Goal: Information Seeking & Learning: Check status

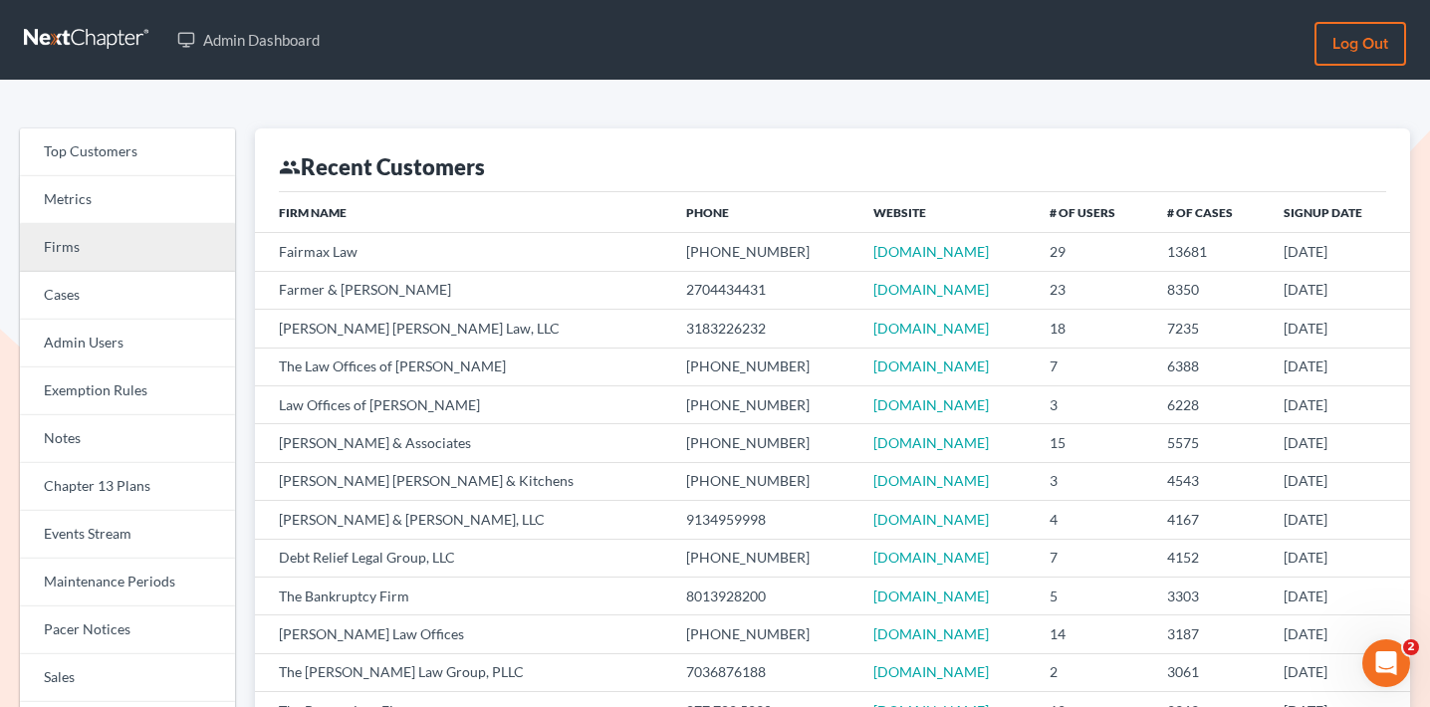
click at [170, 242] on link "Firms" at bounding box center [127, 248] width 215 height 48
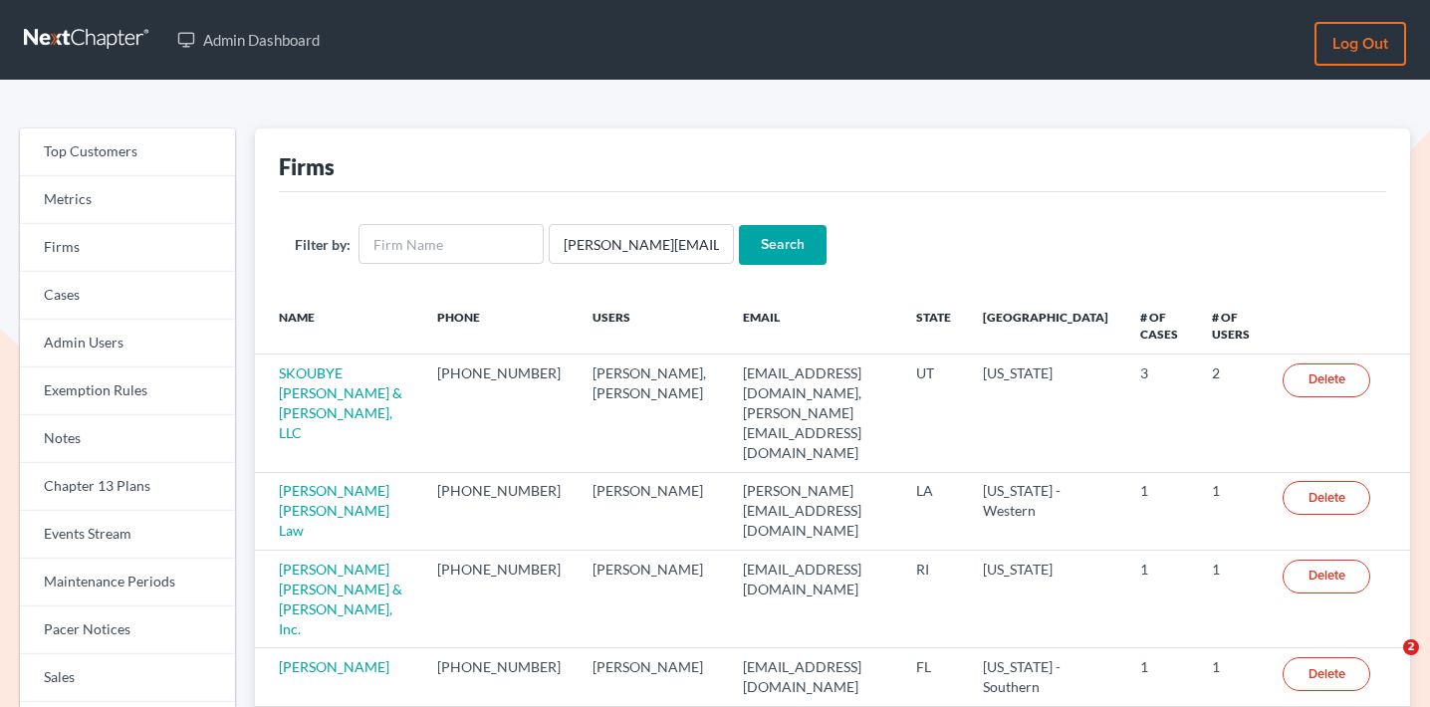
click at [765, 250] on input "Search" at bounding box center [783, 245] width 88 height 40
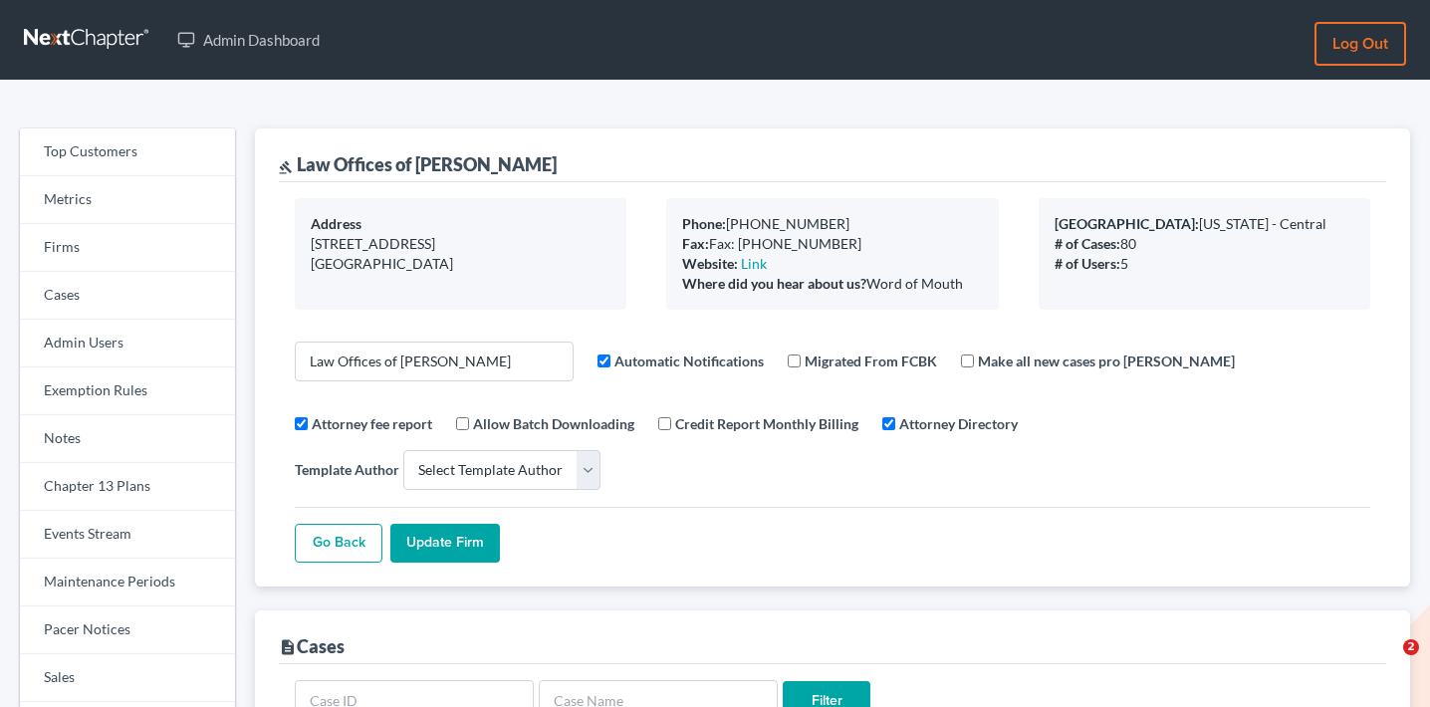
select select
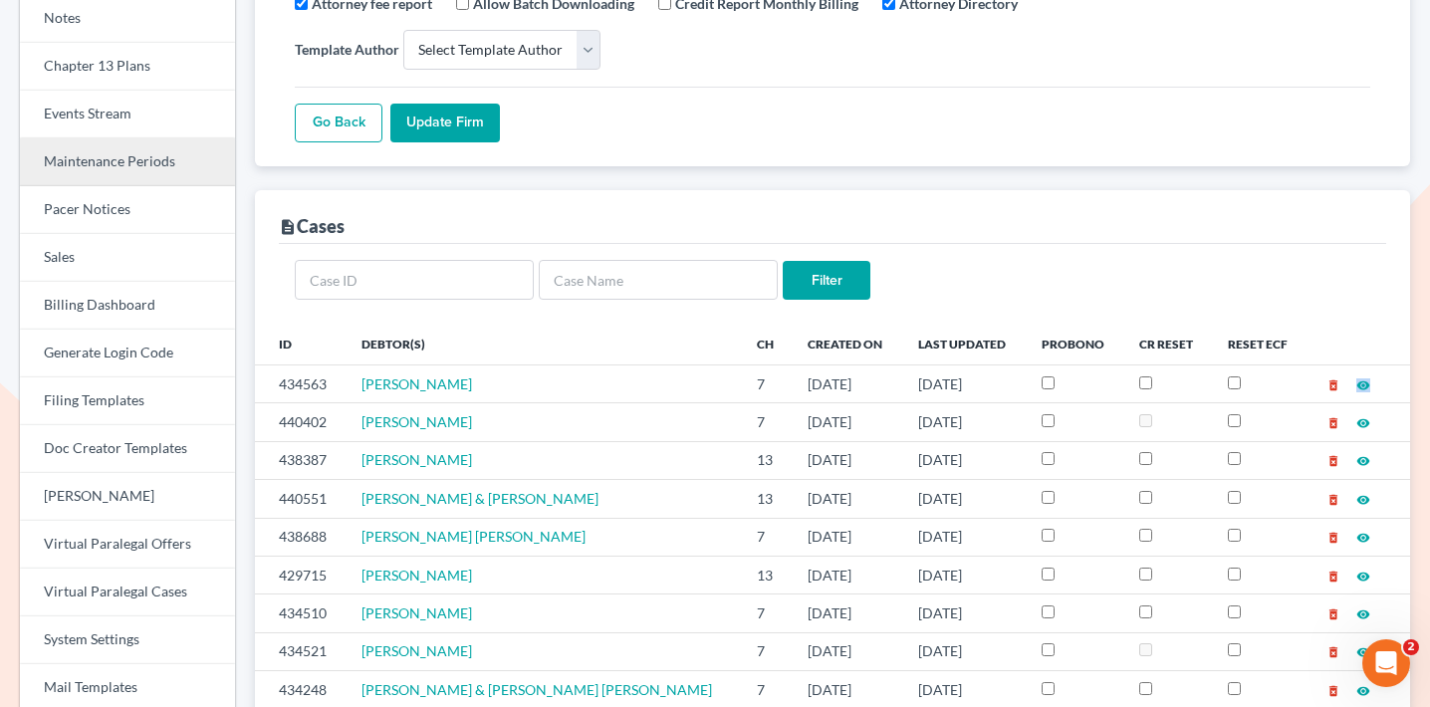
scroll to position [405, 0]
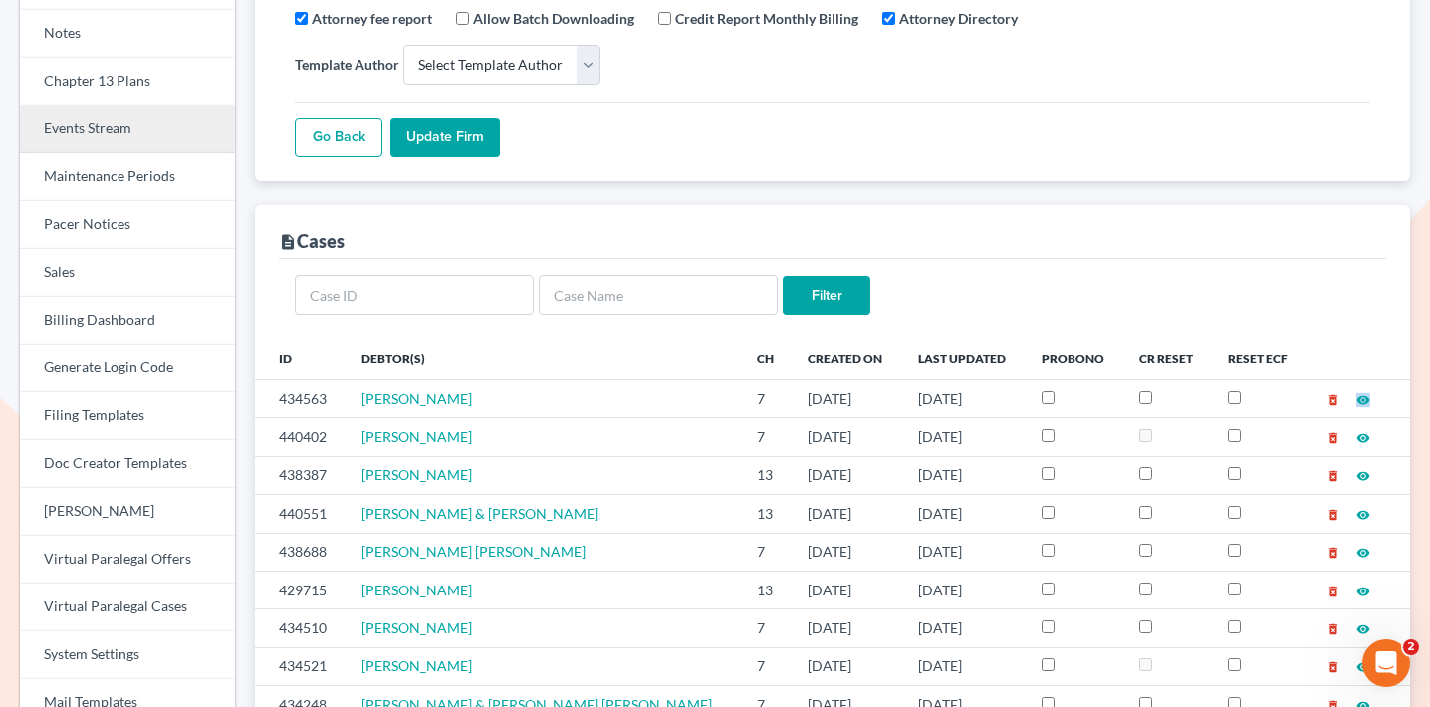
click at [103, 131] on link "Events Stream" at bounding box center [127, 130] width 215 height 48
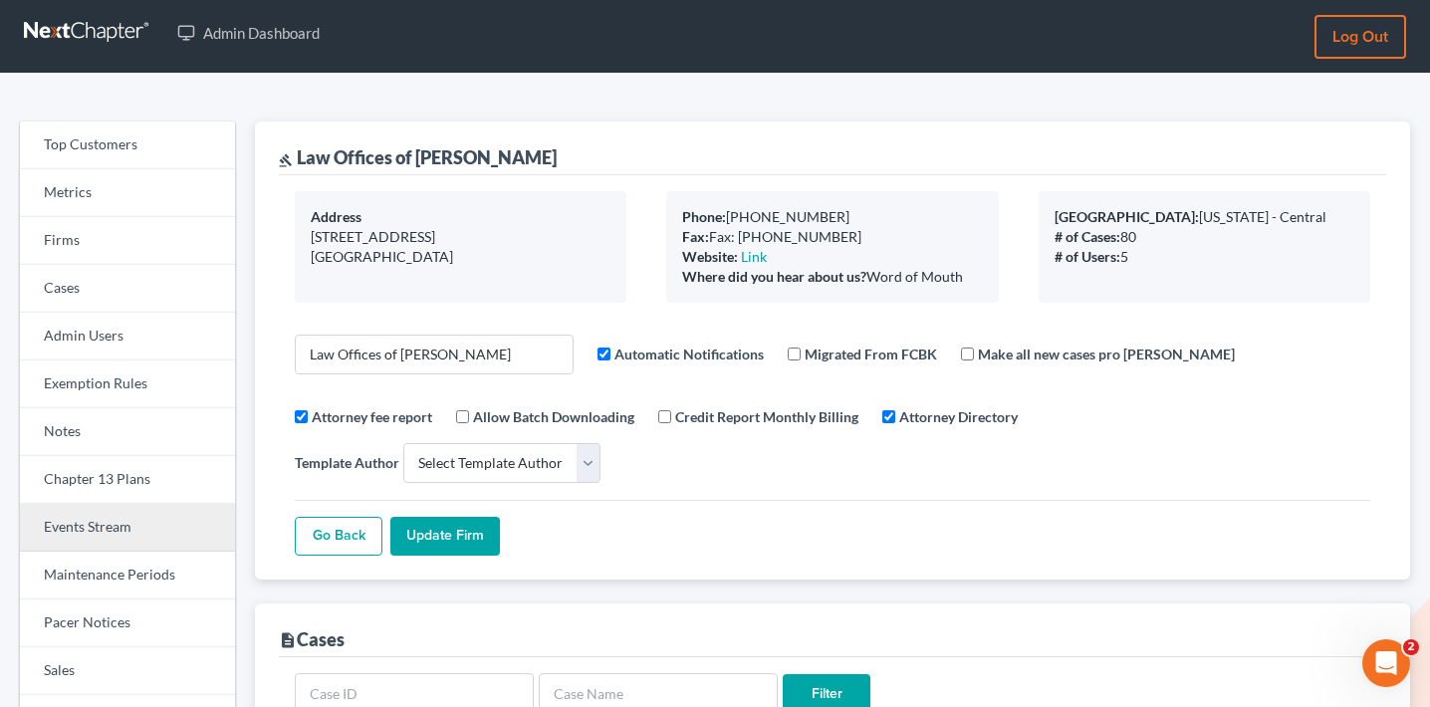
scroll to position [0, 0]
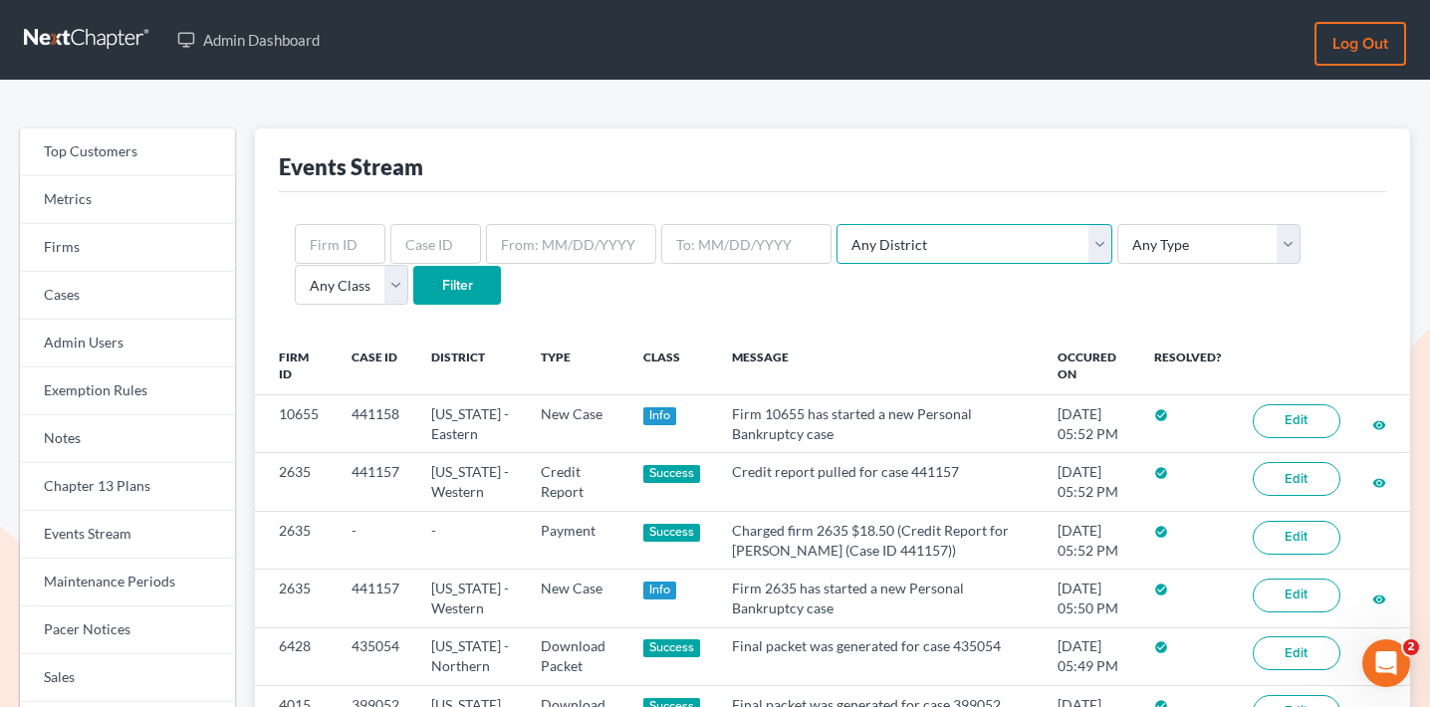
click at [946, 244] on select "Any District Alabama - Middle Alabama - Northern Alabama - Southern Alaska Ariz…" at bounding box center [974, 244] width 276 height 40
select select "10"
click at [836, 224] on select "Any District [US_STATE] - [GEOGRAPHIC_DATA] [US_STATE] - [GEOGRAPHIC_DATA] [US_…" at bounding box center [974, 244] width 276 height 40
click at [1117, 239] on select "Any Type Case Applied To Plan Case Archive Case Duplicate Case Filing Chapter 1…" at bounding box center [1208, 244] width 183 height 40
select select "case_filing"
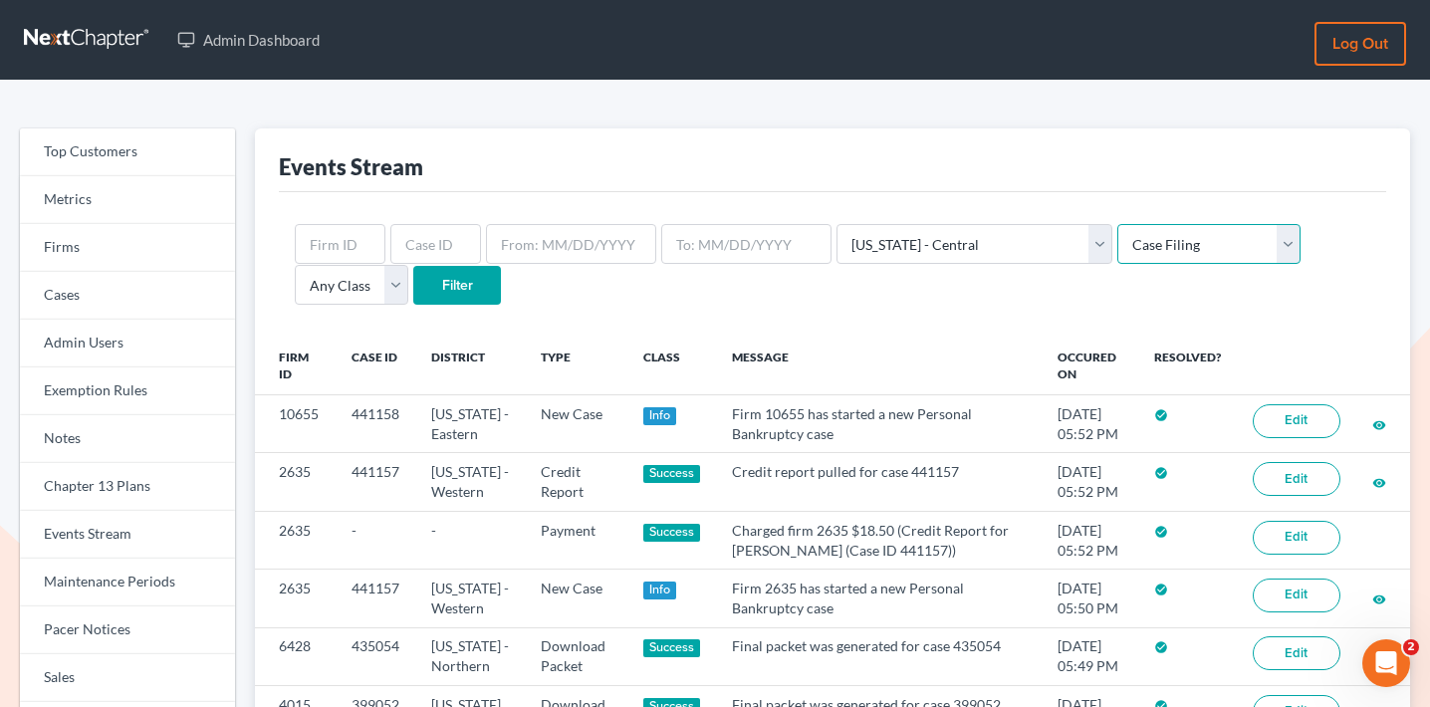
click at [1117, 224] on select "Any Type Case Applied To Plan Case Archive Case Duplicate Case Filing Chapter 1…" at bounding box center [1208, 244] width 183 height 40
click at [413, 297] on input "Filter" at bounding box center [457, 286] width 88 height 40
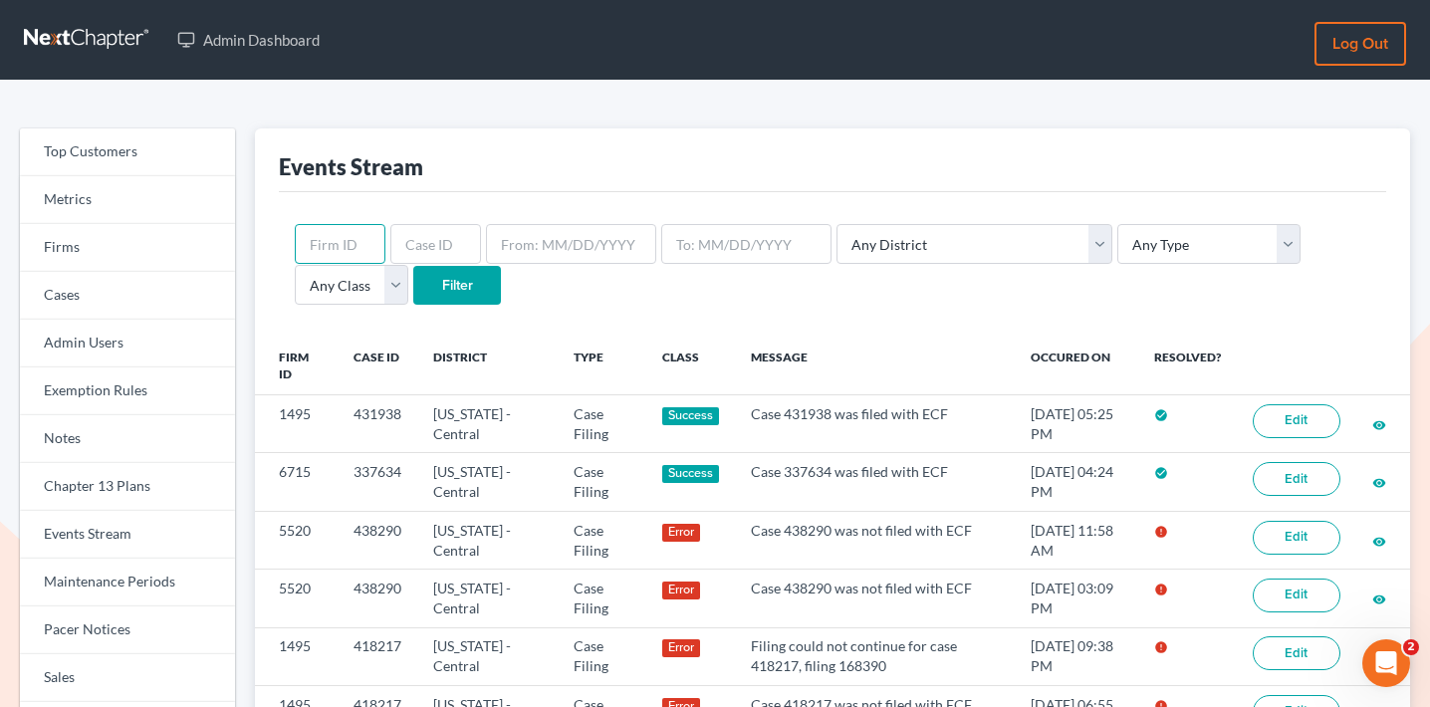
click at [349, 244] on input "text" at bounding box center [340, 244] width 91 height 40
type input "448"
click at [413, 266] on input "Filter" at bounding box center [457, 286] width 88 height 40
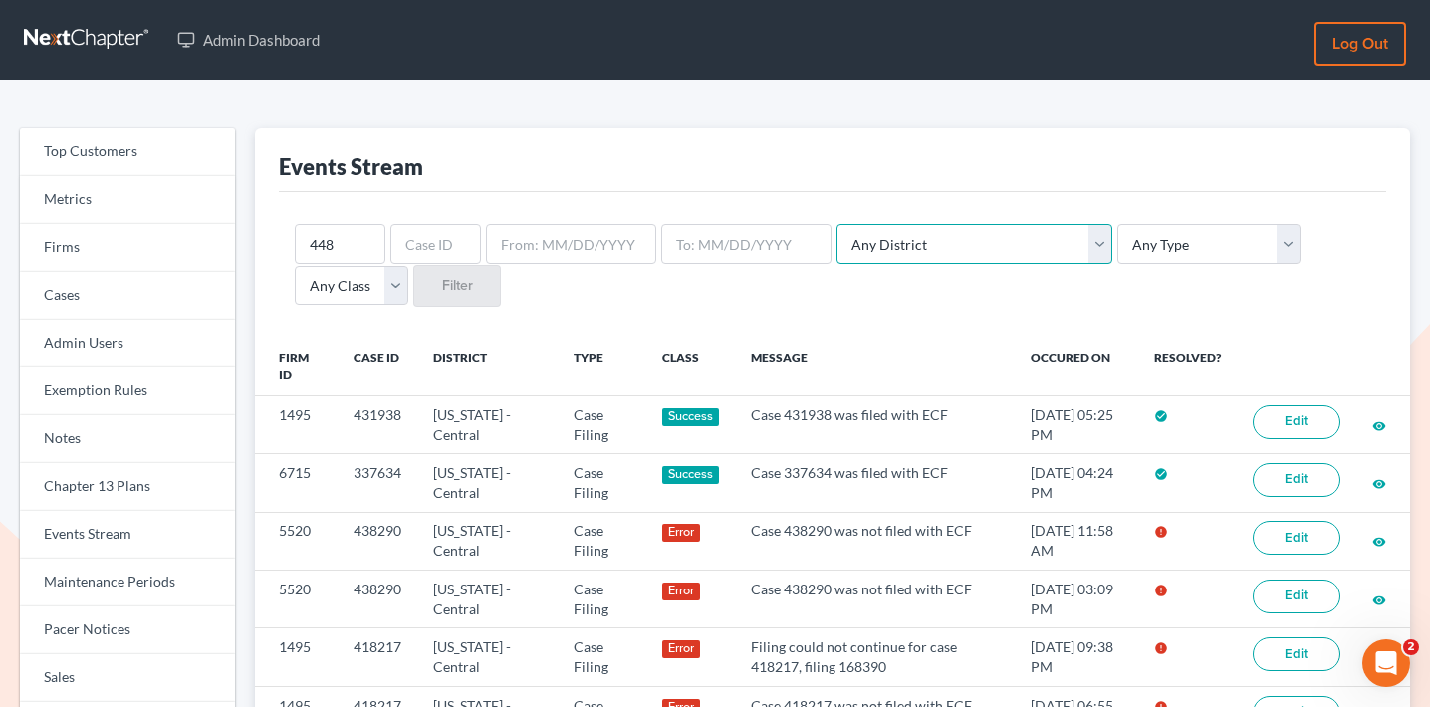
click at [932, 260] on select "Any District [US_STATE] - [GEOGRAPHIC_DATA] [US_STATE] - [GEOGRAPHIC_DATA] [US_…" at bounding box center [974, 244] width 276 height 40
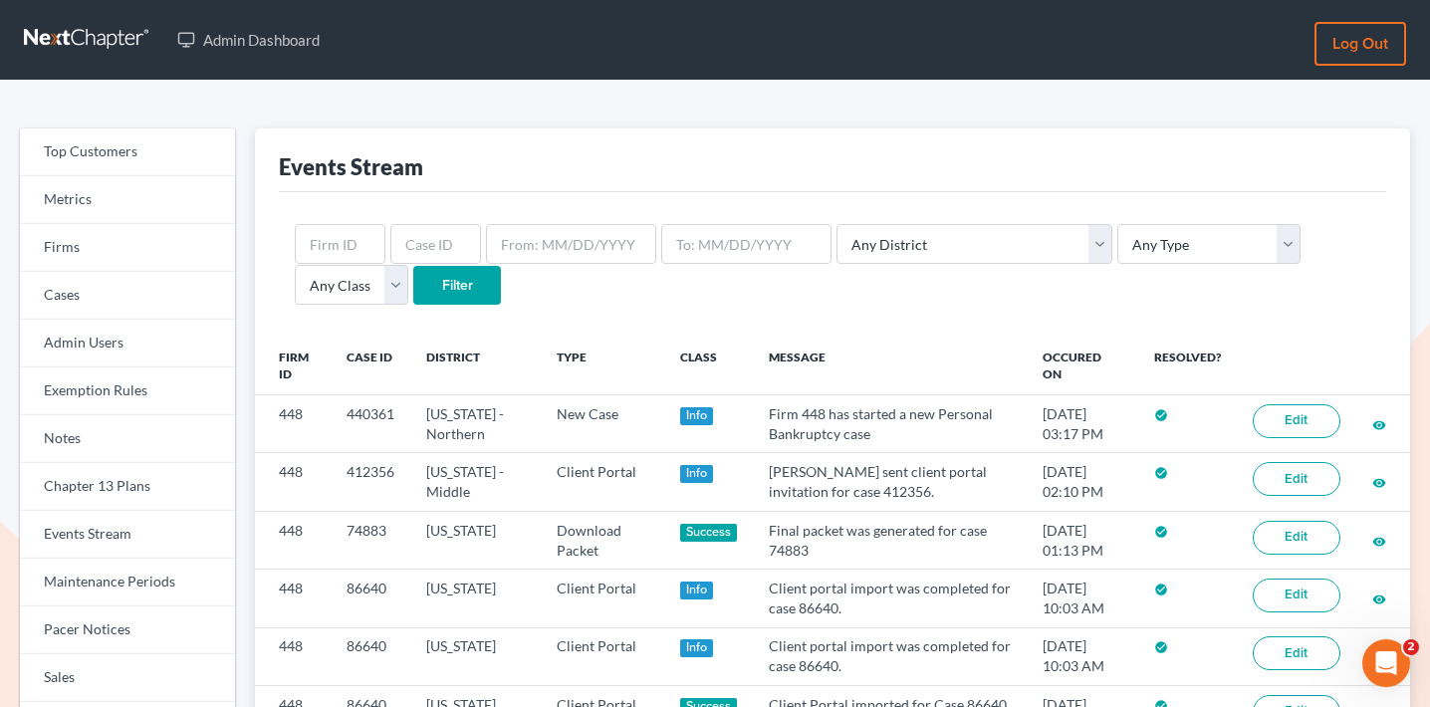
select select "10"
click at [836, 224] on select "Any District [US_STATE] - [GEOGRAPHIC_DATA] [US_STATE] - [GEOGRAPHIC_DATA] [US_…" at bounding box center [974, 244] width 276 height 40
click at [413, 280] on input "Filter" at bounding box center [457, 286] width 88 height 40
click at [349, 243] on input "text" at bounding box center [340, 244] width 91 height 40
type input "448"
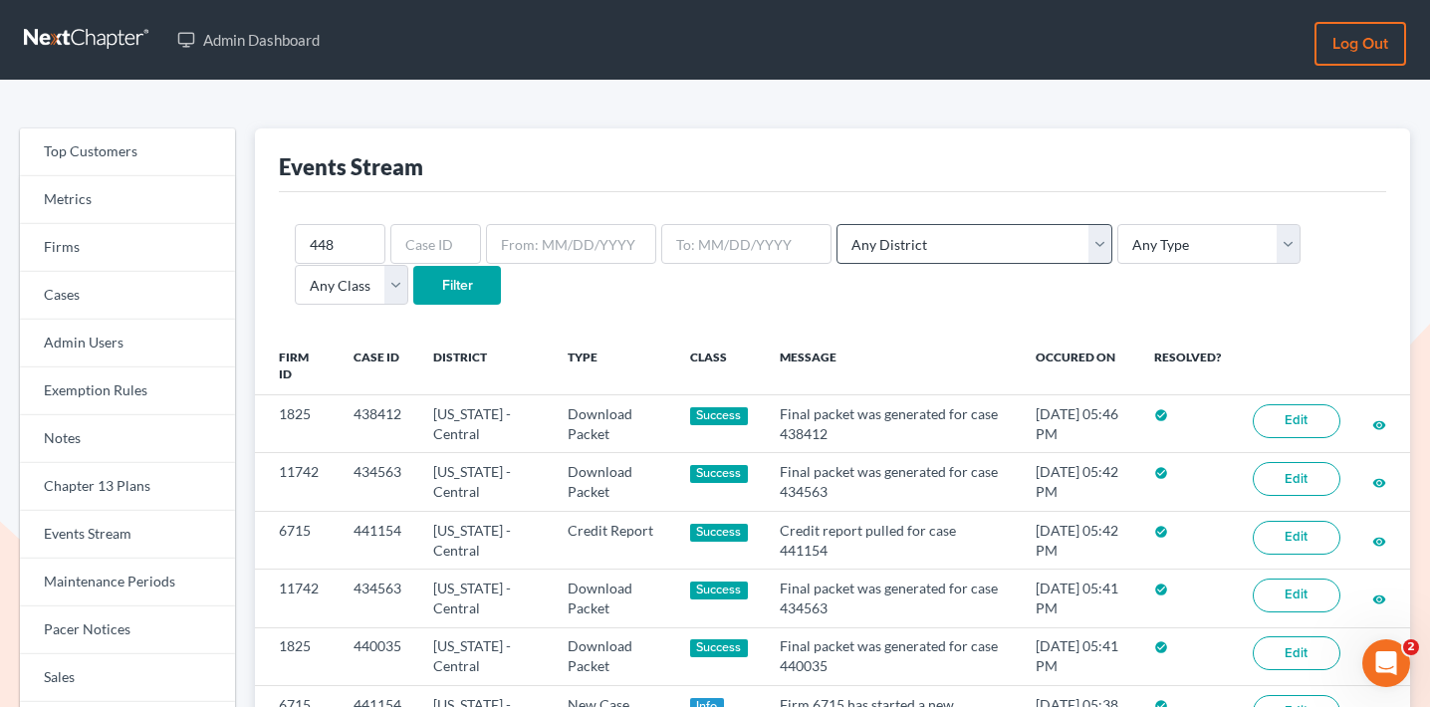
type input "448"
click at [913, 253] on select "Any District [US_STATE] - [GEOGRAPHIC_DATA] [US_STATE] - [GEOGRAPHIC_DATA] [US_…" at bounding box center [974, 244] width 276 height 40
select select "10"
click at [836, 224] on select "Any District [US_STATE] - [GEOGRAPHIC_DATA] [US_STATE] - [GEOGRAPHIC_DATA] [US_…" at bounding box center [974, 244] width 276 height 40
click at [385, 294] on form "448 Any District [US_STATE] - [GEOGRAPHIC_DATA] [US_STATE] - [GEOGRAPHIC_DATA][…" at bounding box center [832, 265] width 1075 height 82
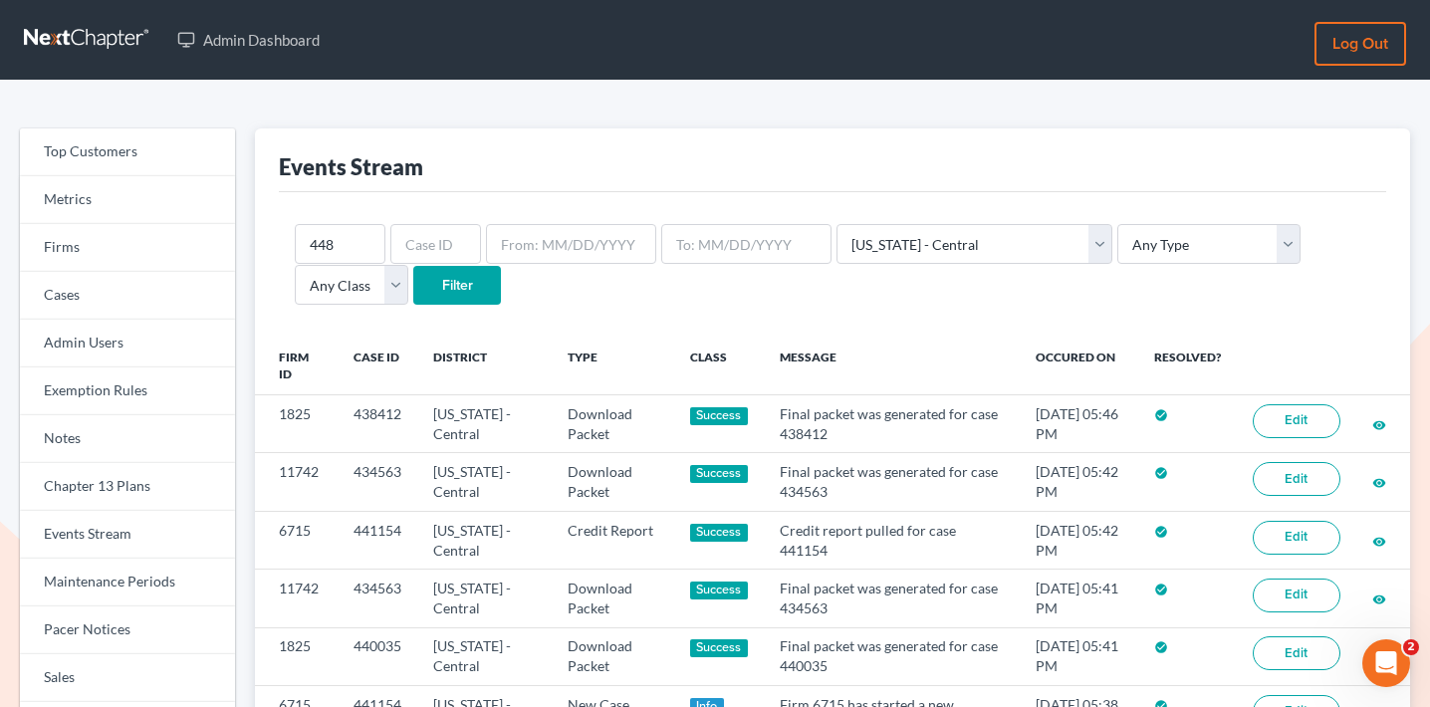
click at [413, 285] on input "Filter" at bounding box center [457, 286] width 88 height 40
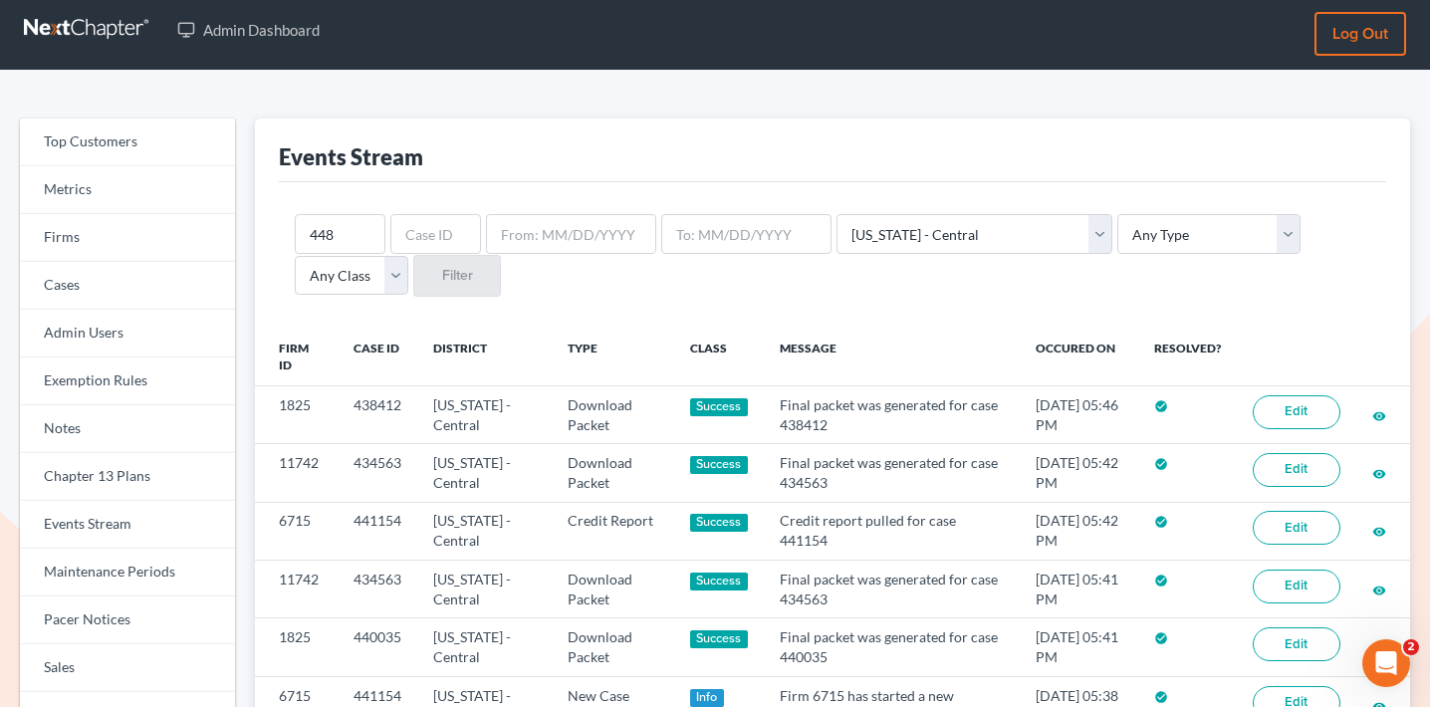
scroll to position [17, 0]
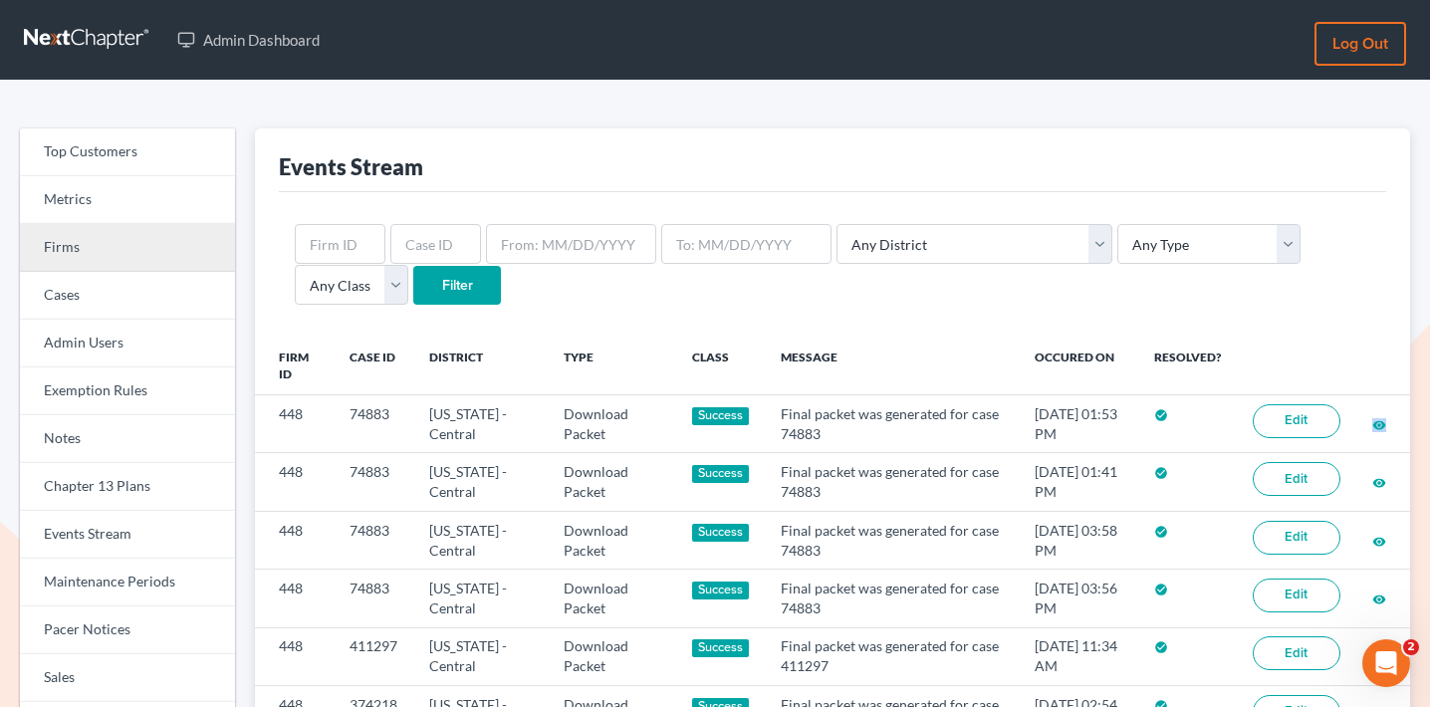
click at [155, 249] on link "Firms" at bounding box center [127, 248] width 215 height 48
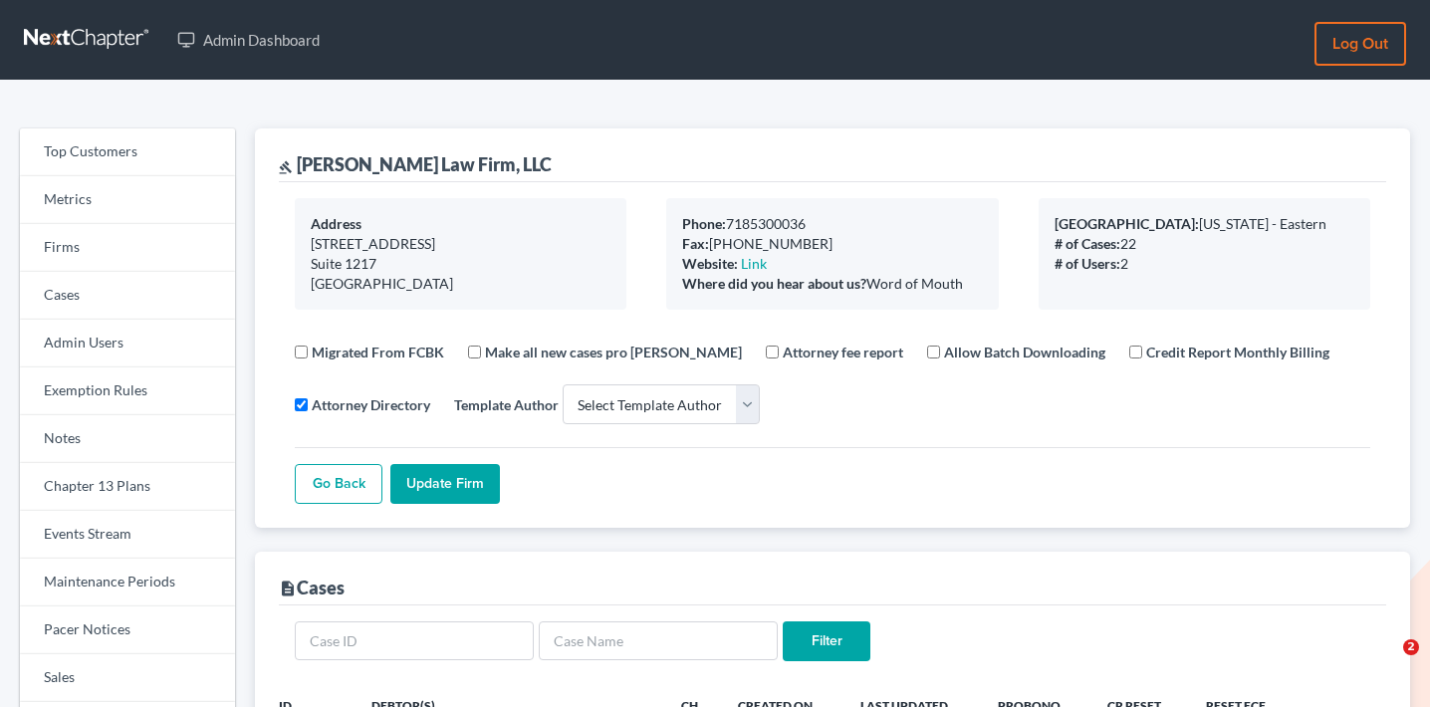
select select
click at [128, 531] on link "Events Stream" at bounding box center [127, 535] width 215 height 48
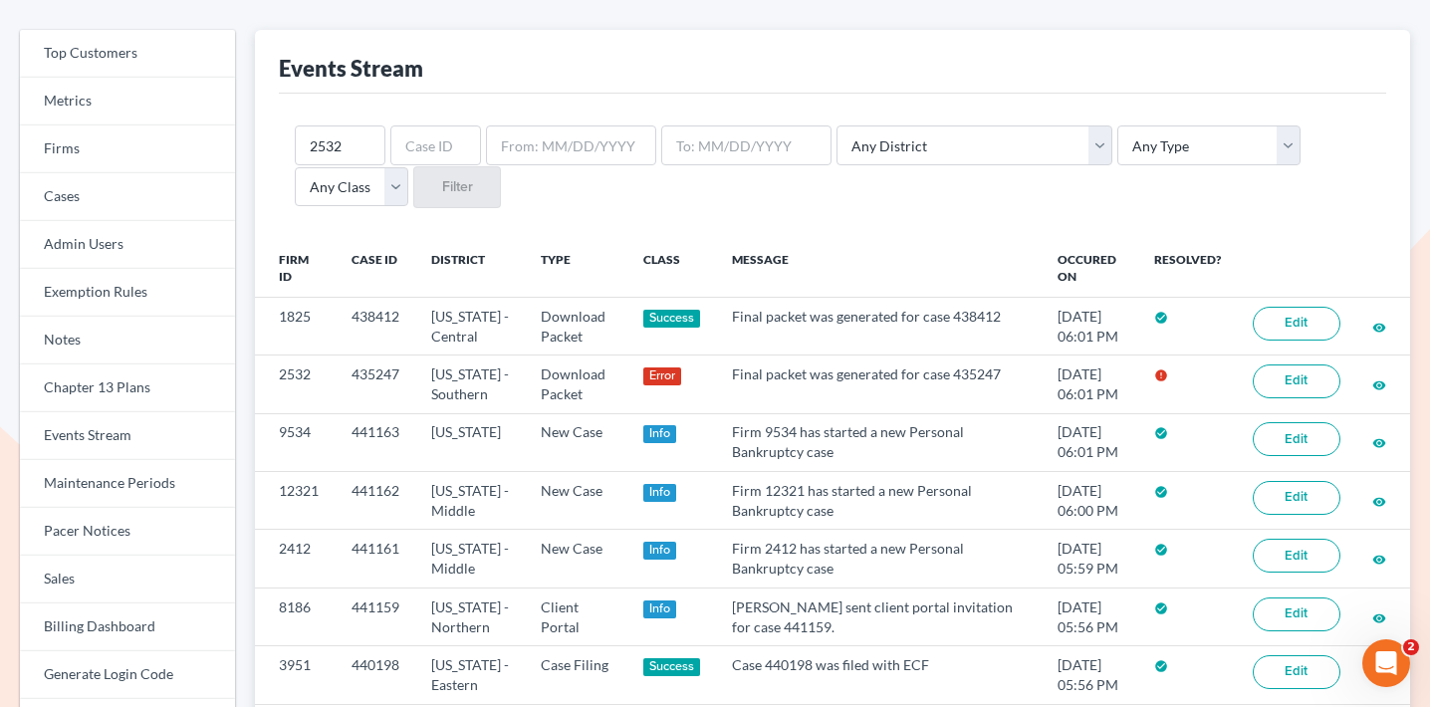
scroll to position [102, 0]
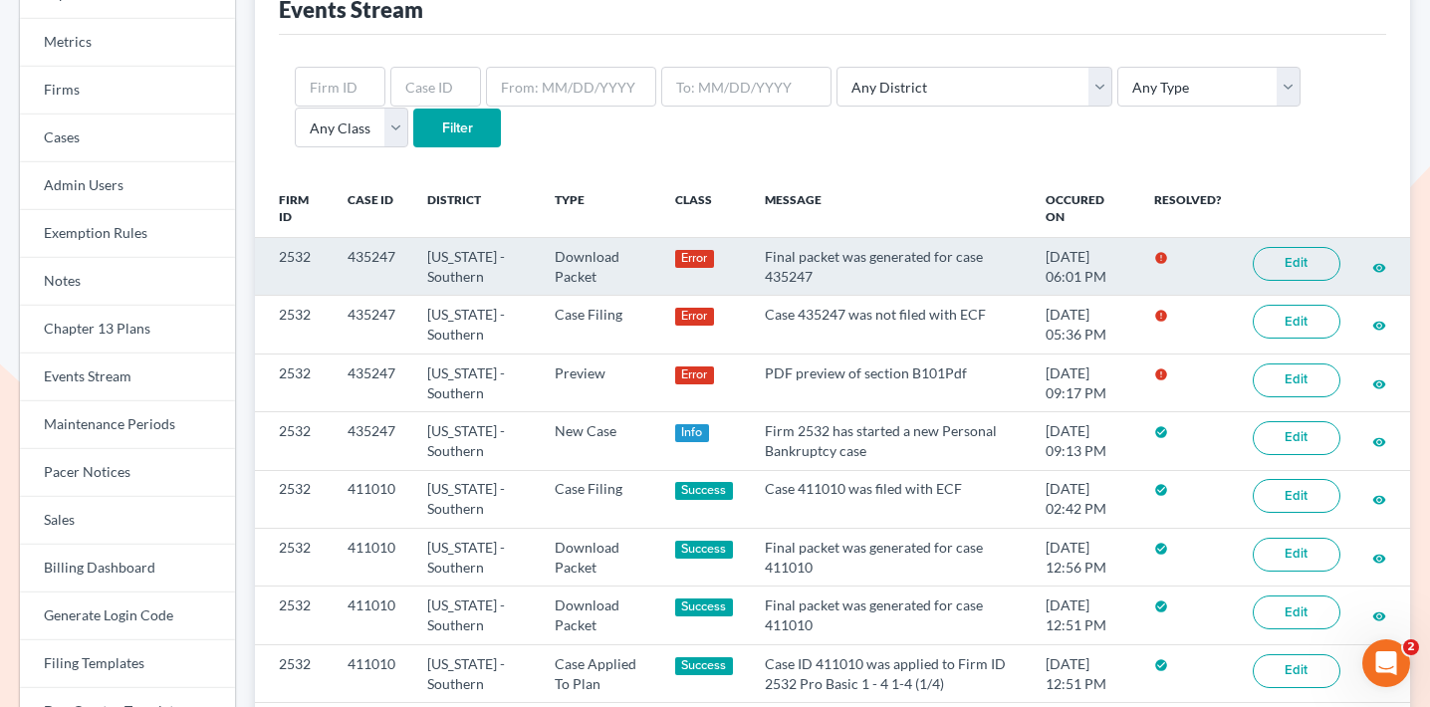
click at [1319, 259] on link "Edit" at bounding box center [1296, 264] width 88 height 34
click at [353, 257] on td "435247" at bounding box center [371, 267] width 80 height 58
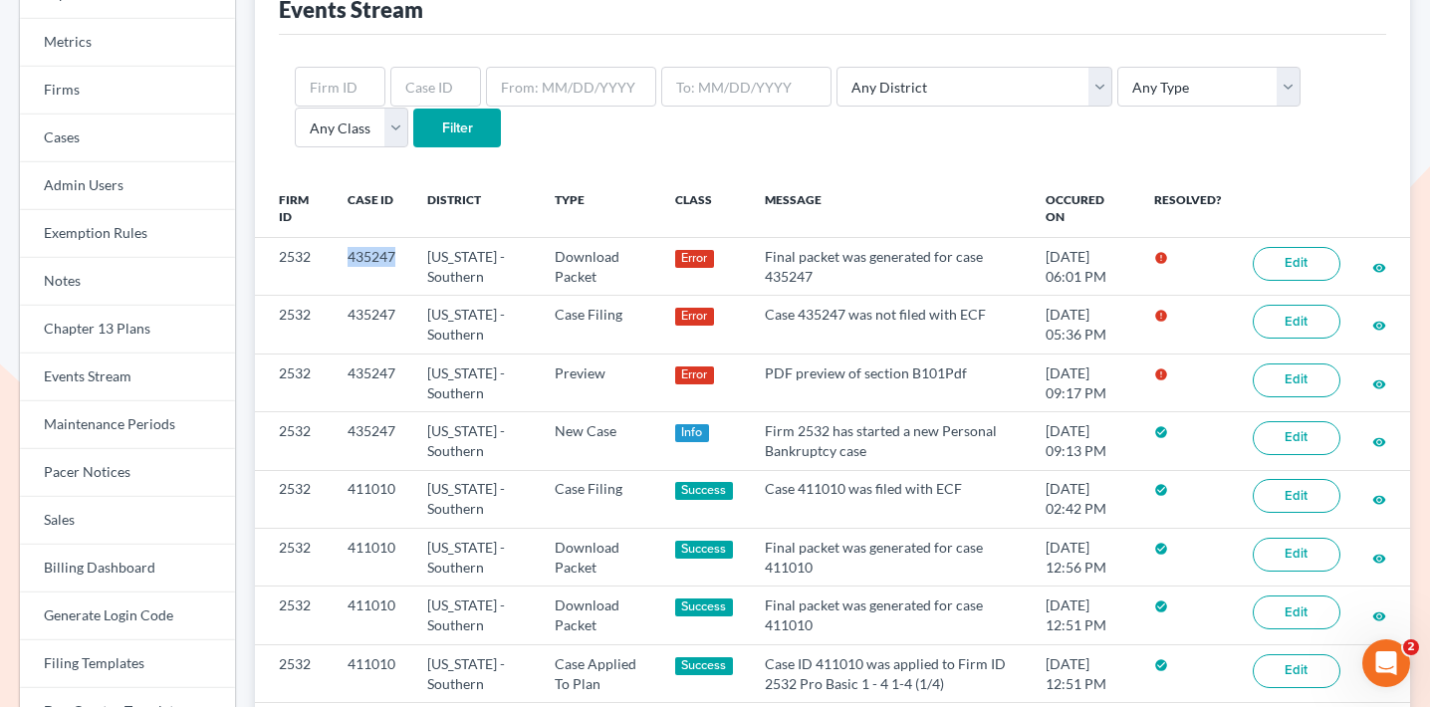
copy td "435247"
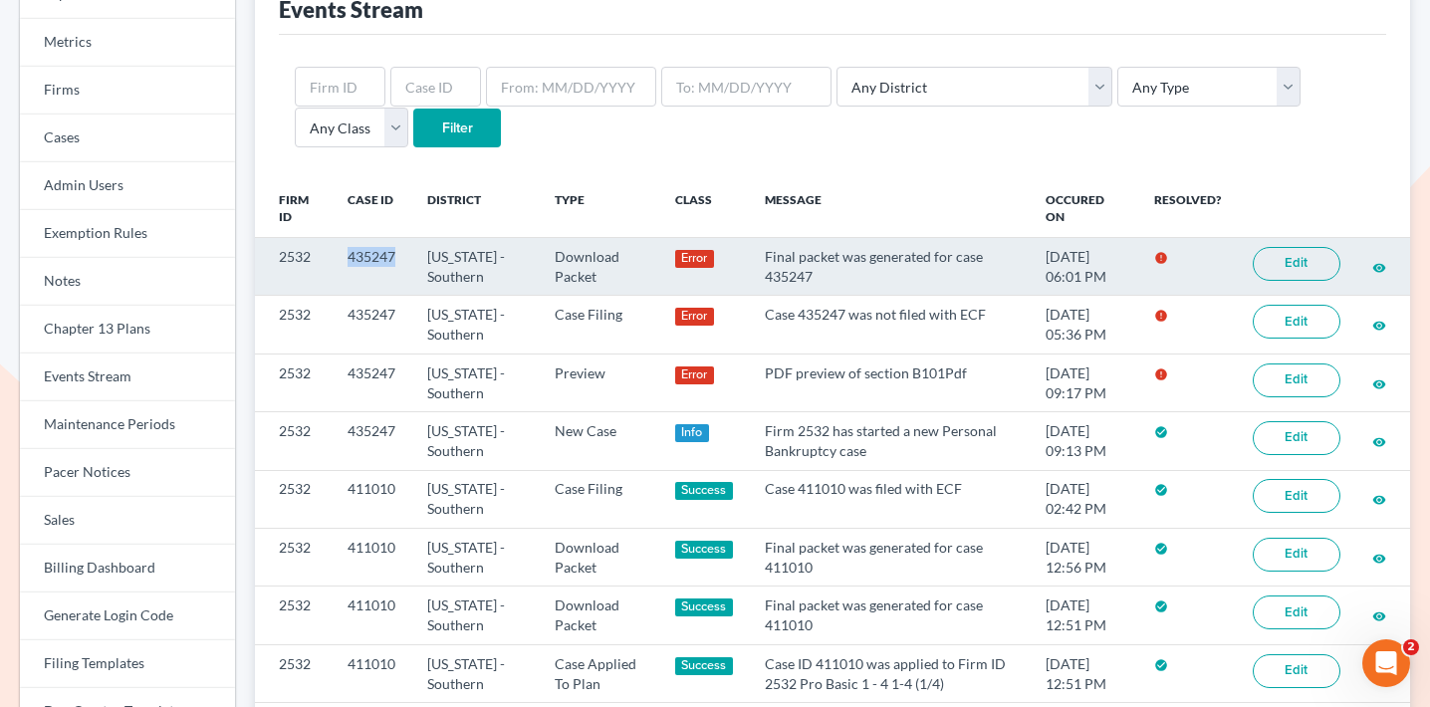
click at [1303, 265] on link "Edit" at bounding box center [1296, 264] width 88 height 34
click at [1314, 264] on link "Edit" at bounding box center [1296, 264] width 88 height 34
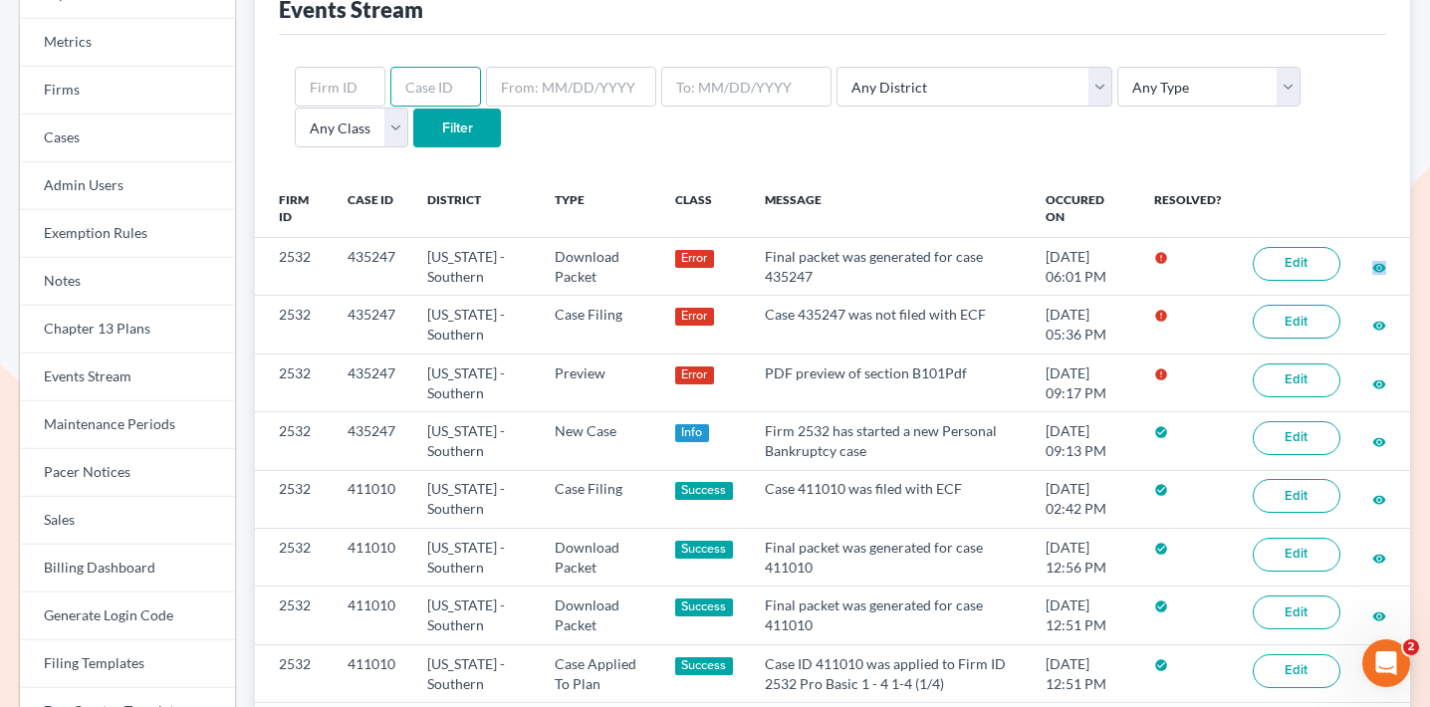
click at [420, 88] on input "text" at bounding box center [435, 87] width 91 height 40
click at [345, 78] on input "text" at bounding box center [340, 87] width 91 height 40
type input "448"
click at [945, 92] on select "Any District Alabama - Middle Alabama - Northern Alabama - Southern Alaska Ariz…" at bounding box center [974, 87] width 276 height 40
select select "10"
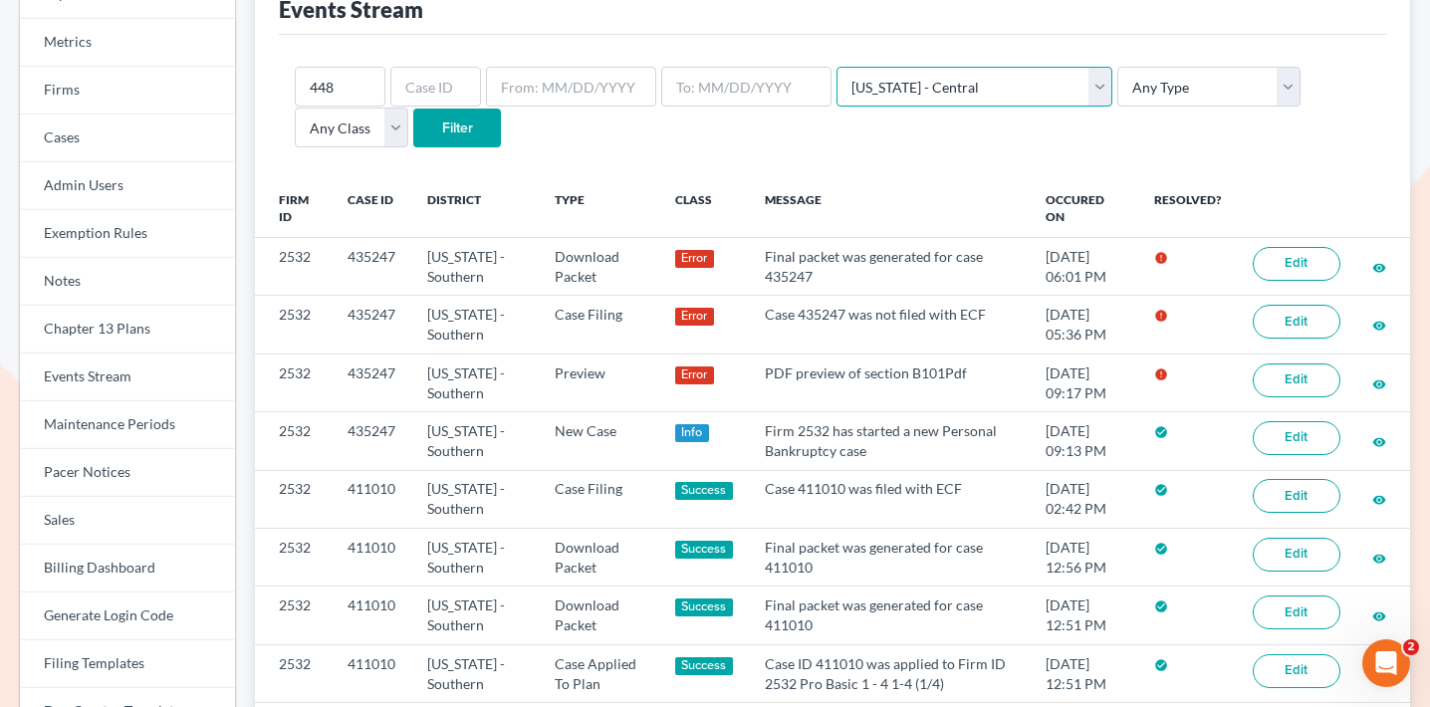
click at [836, 67] on select "Any District Alabama - Middle Alabama - Northern Alabama - Southern Alaska Ariz…" at bounding box center [974, 87] width 276 height 40
click at [413, 132] on input "Filter" at bounding box center [457, 129] width 88 height 40
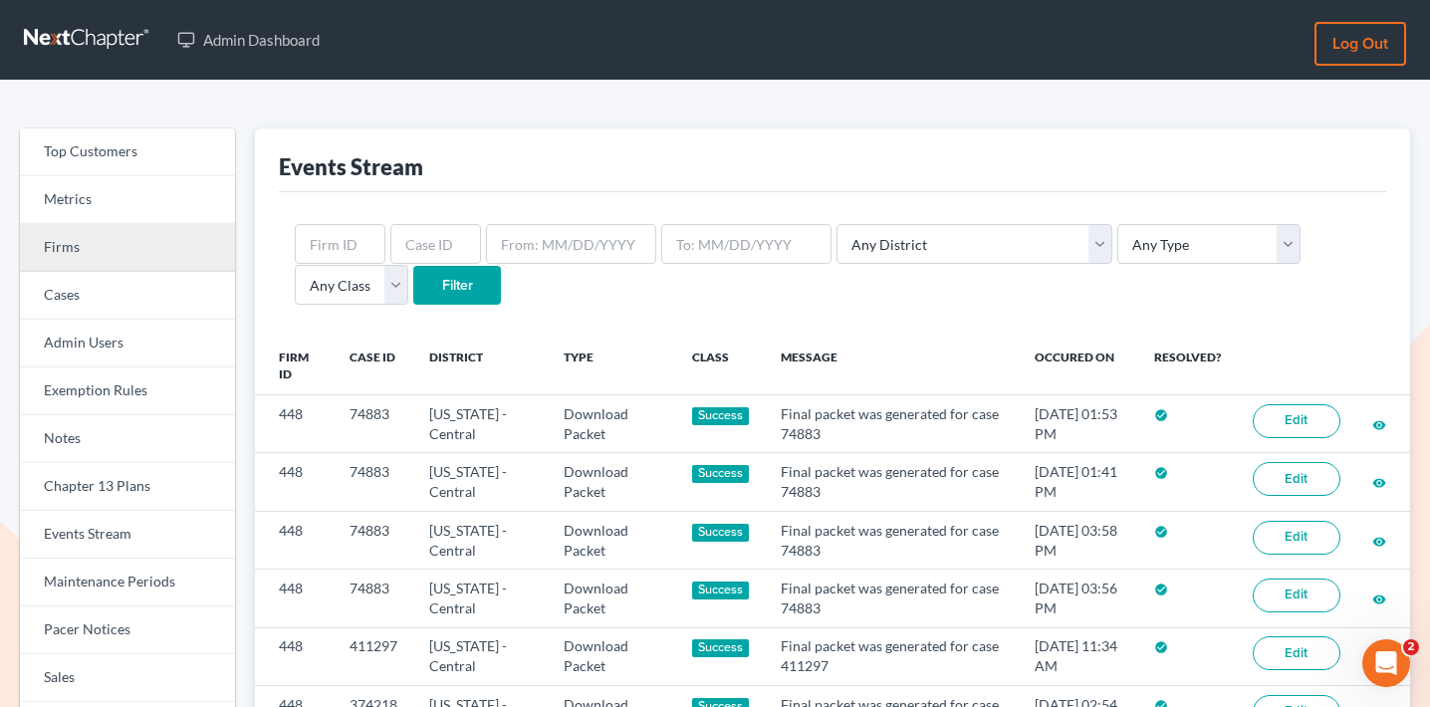
click at [82, 258] on link "Firms" at bounding box center [127, 248] width 215 height 48
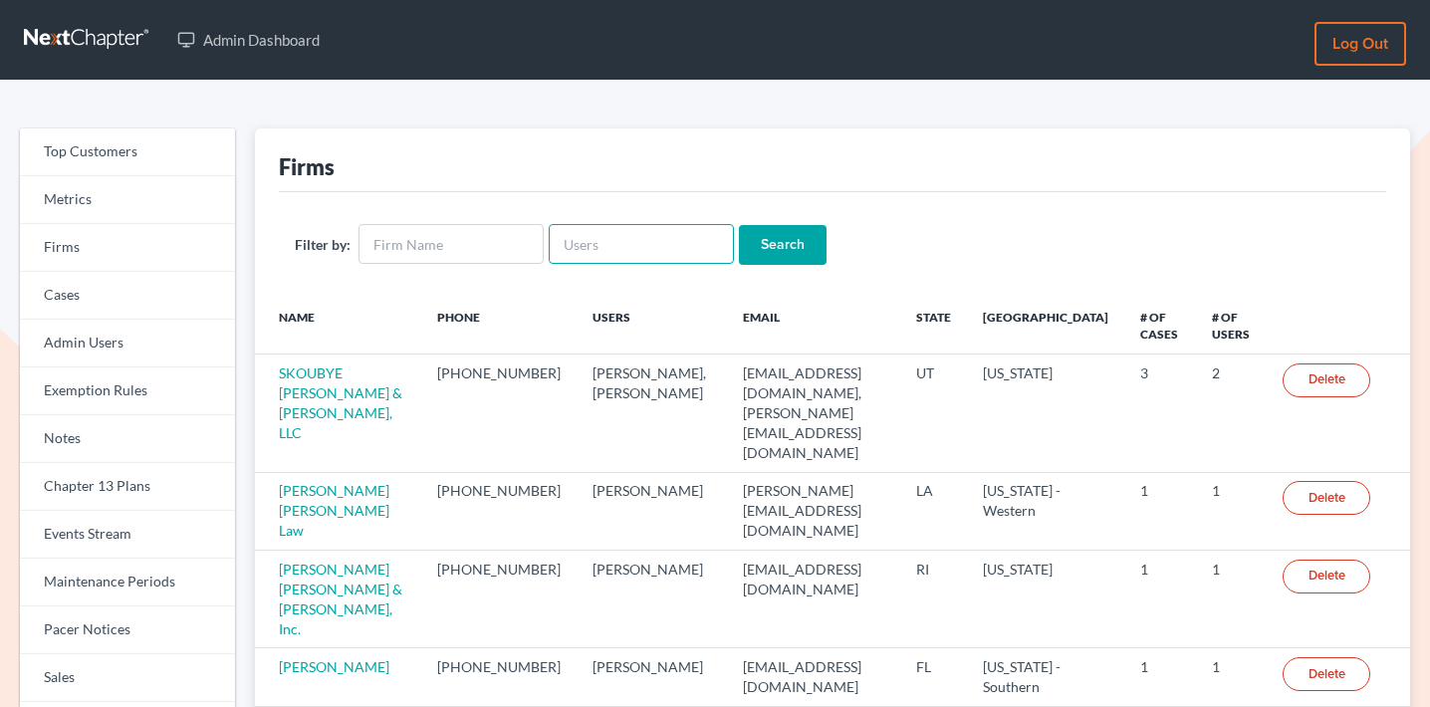
click at [641, 249] on input "text" at bounding box center [641, 244] width 185 height 40
paste input "[PERSON_NAME][EMAIL_ADDRESS][DOMAIN_NAME]"
type input "[PERSON_NAME][EMAIL_ADDRESS][DOMAIN_NAME]"
click at [747, 240] on input "Search" at bounding box center [783, 245] width 88 height 40
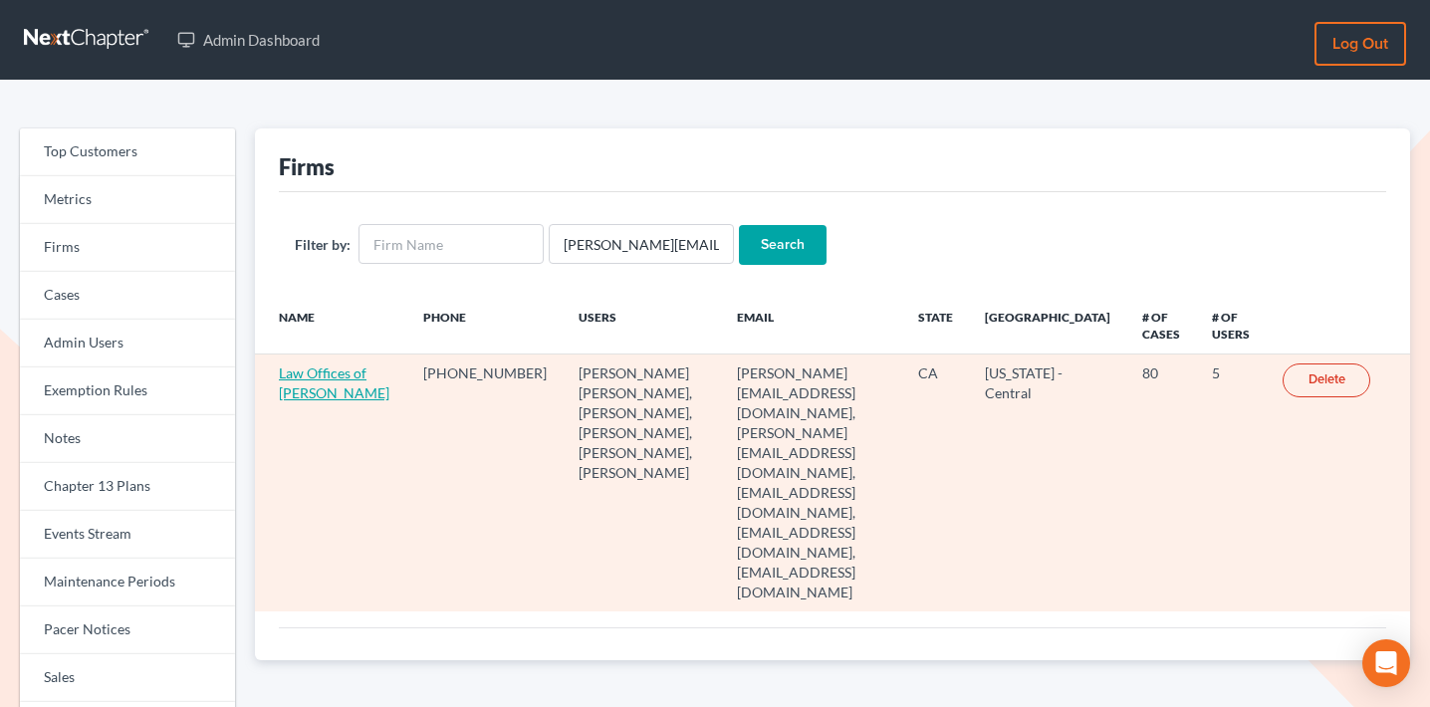
click at [316, 384] on link "Law Offices of [PERSON_NAME]" at bounding box center [334, 382] width 110 height 37
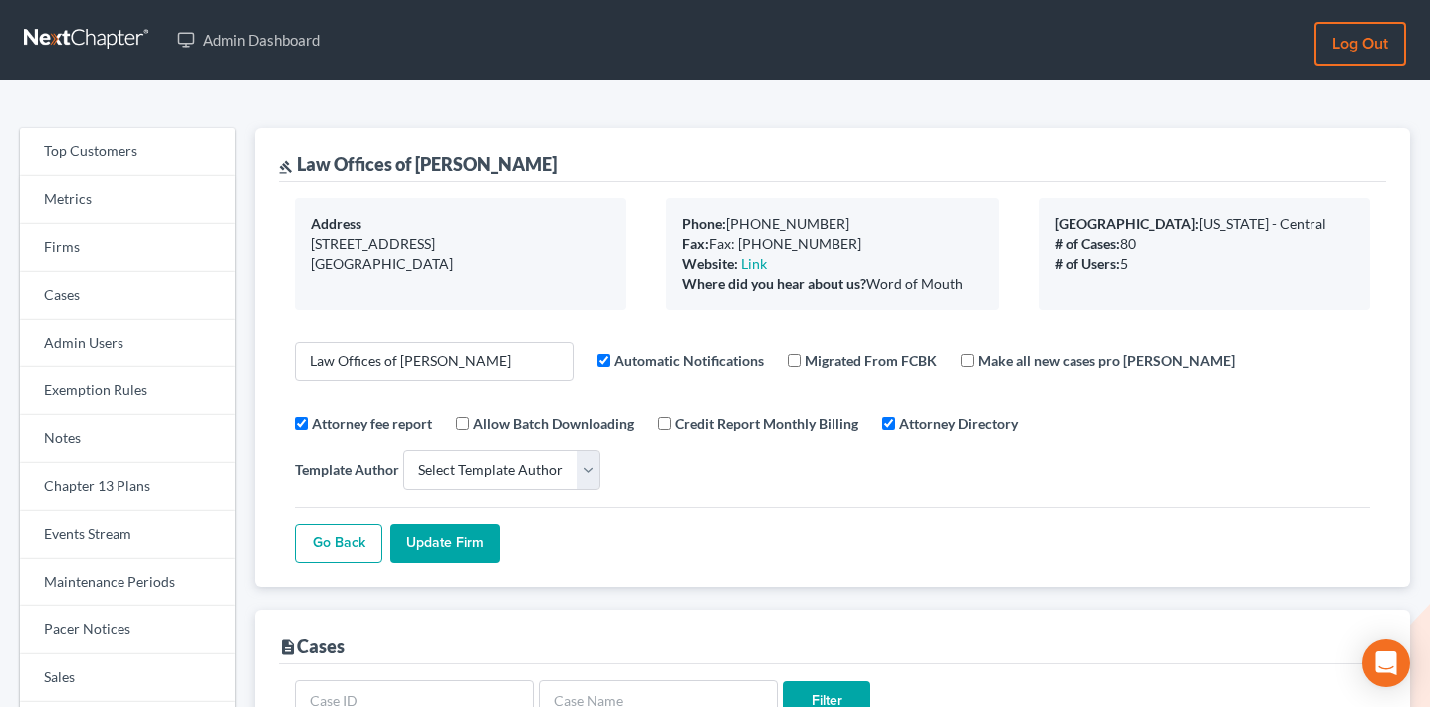
select select
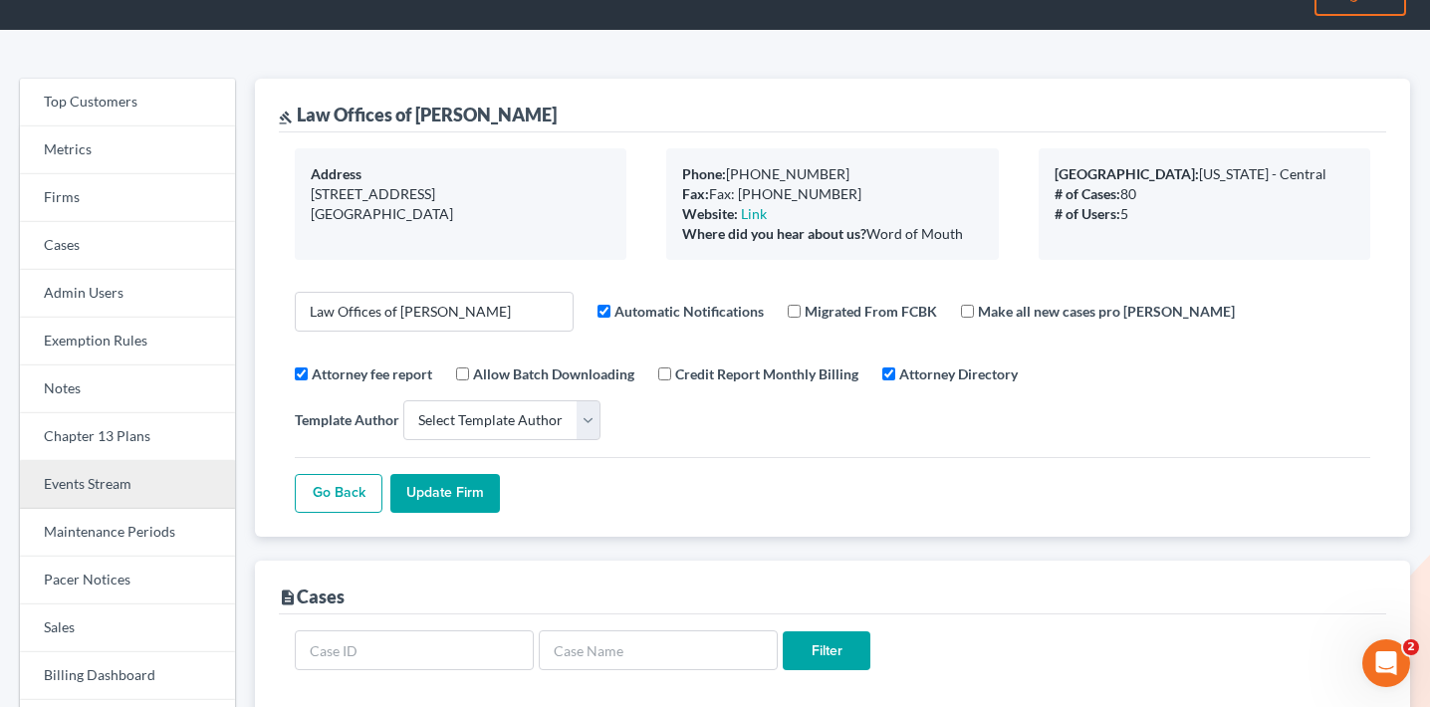
click at [113, 490] on link "Events Stream" at bounding box center [127, 485] width 215 height 48
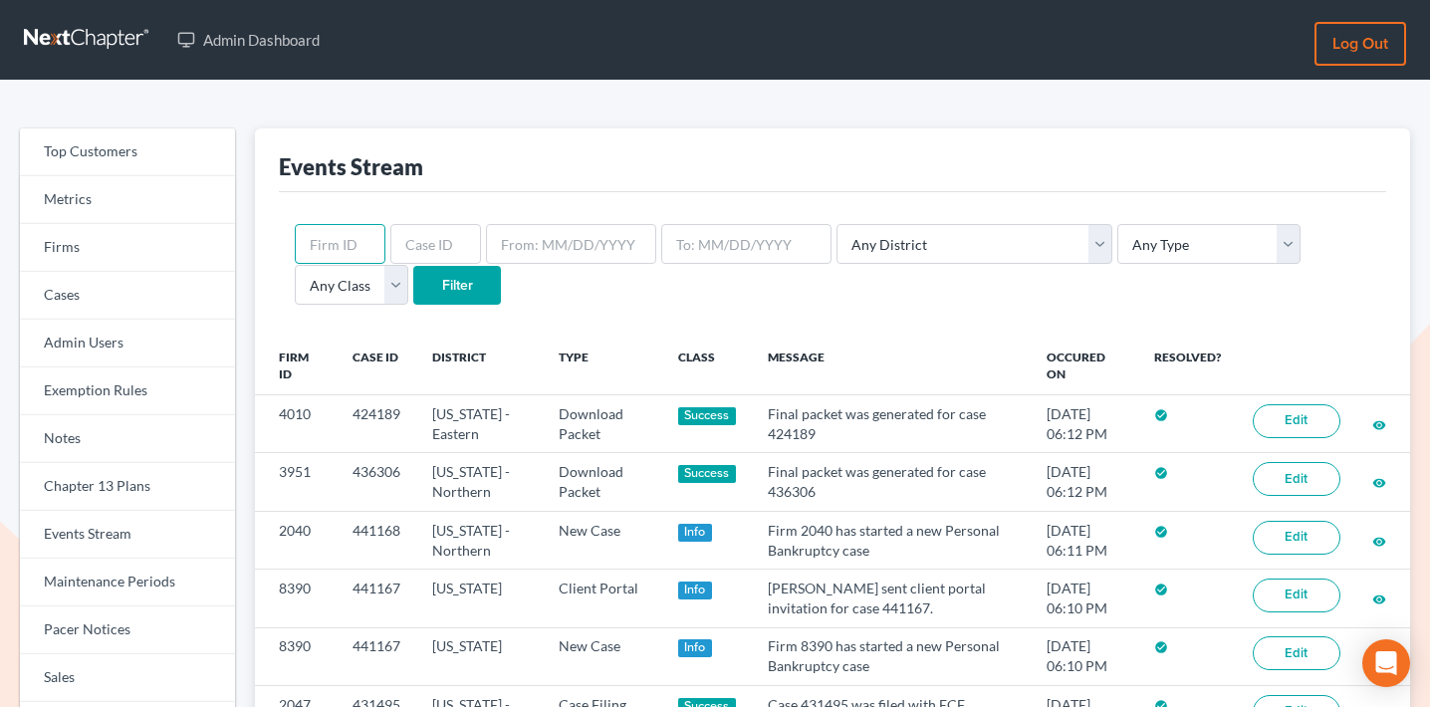
click at [337, 236] on input "text" at bounding box center [340, 244] width 91 height 40
type input "448"
click at [918, 228] on select "Any District [US_STATE] - [GEOGRAPHIC_DATA] [US_STATE] - [GEOGRAPHIC_DATA] [US_…" at bounding box center [974, 244] width 276 height 40
select select "10"
click at [836, 224] on select "Any District Alabama - Middle Alabama - Northern Alabama - Southern Alaska Ariz…" at bounding box center [974, 244] width 276 height 40
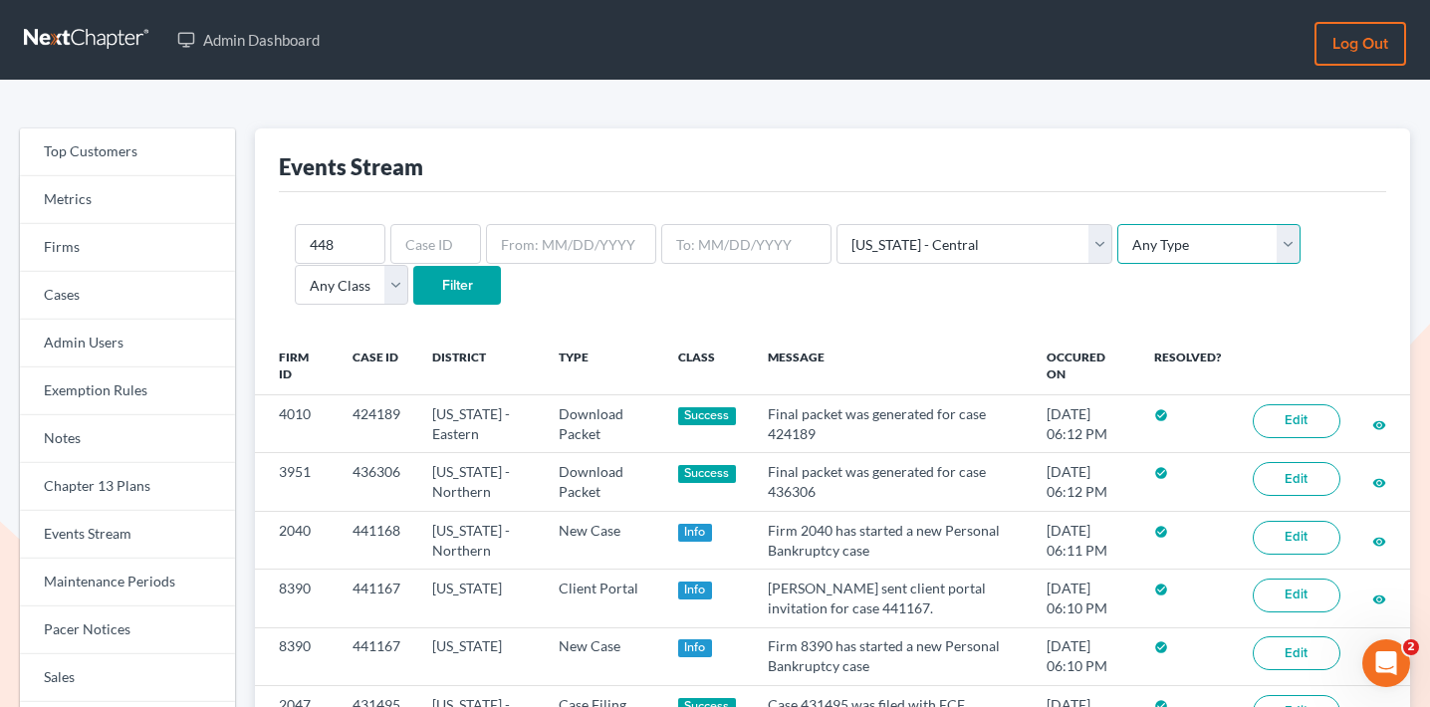
click at [1131, 234] on select "Any Type Case Applied To Plan Case Archive Case Duplicate Case Filing Chapter 1…" at bounding box center [1208, 244] width 183 height 40
click at [1117, 224] on select "Any Type Case Applied To Plan Case Archive Case Duplicate Case Filing Chapter 1…" at bounding box center [1208, 244] width 183 height 40
click at [413, 284] on input "Filter" at bounding box center [457, 286] width 88 height 40
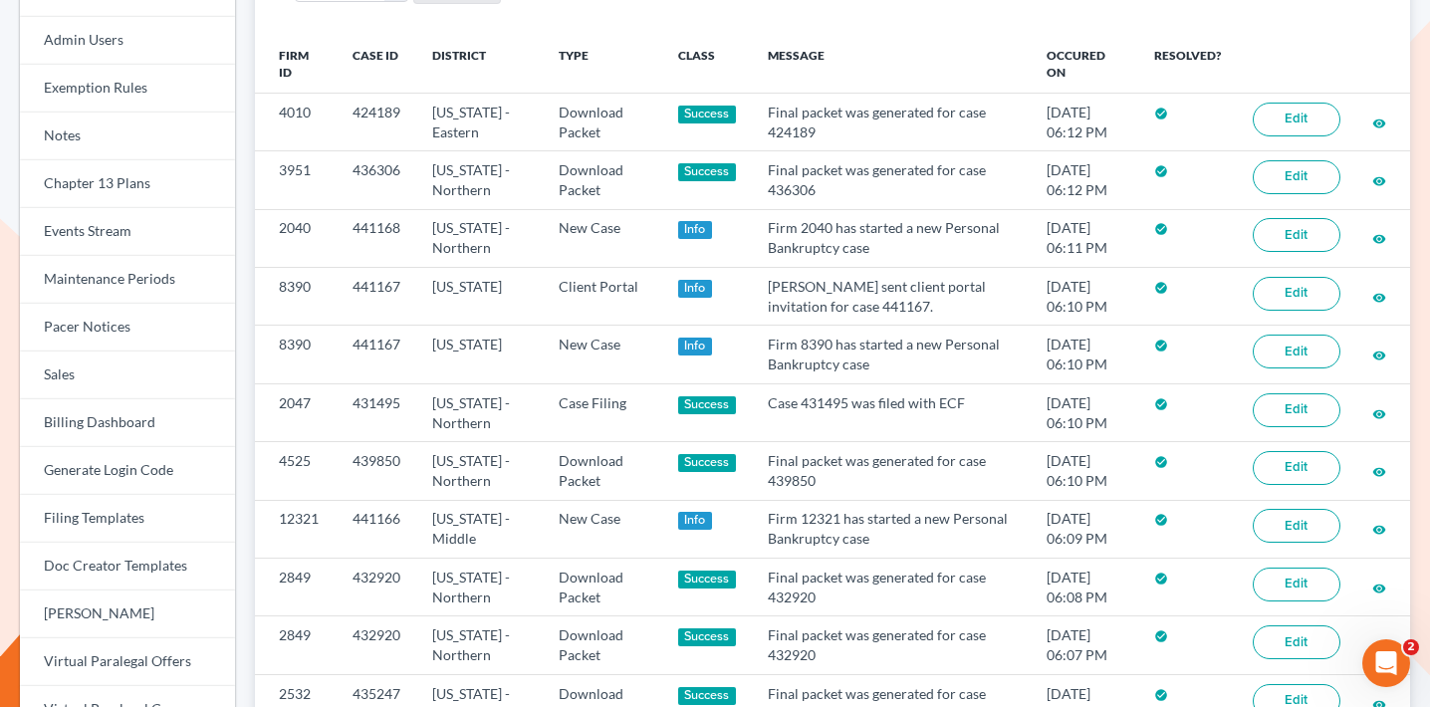
scroll to position [348, 0]
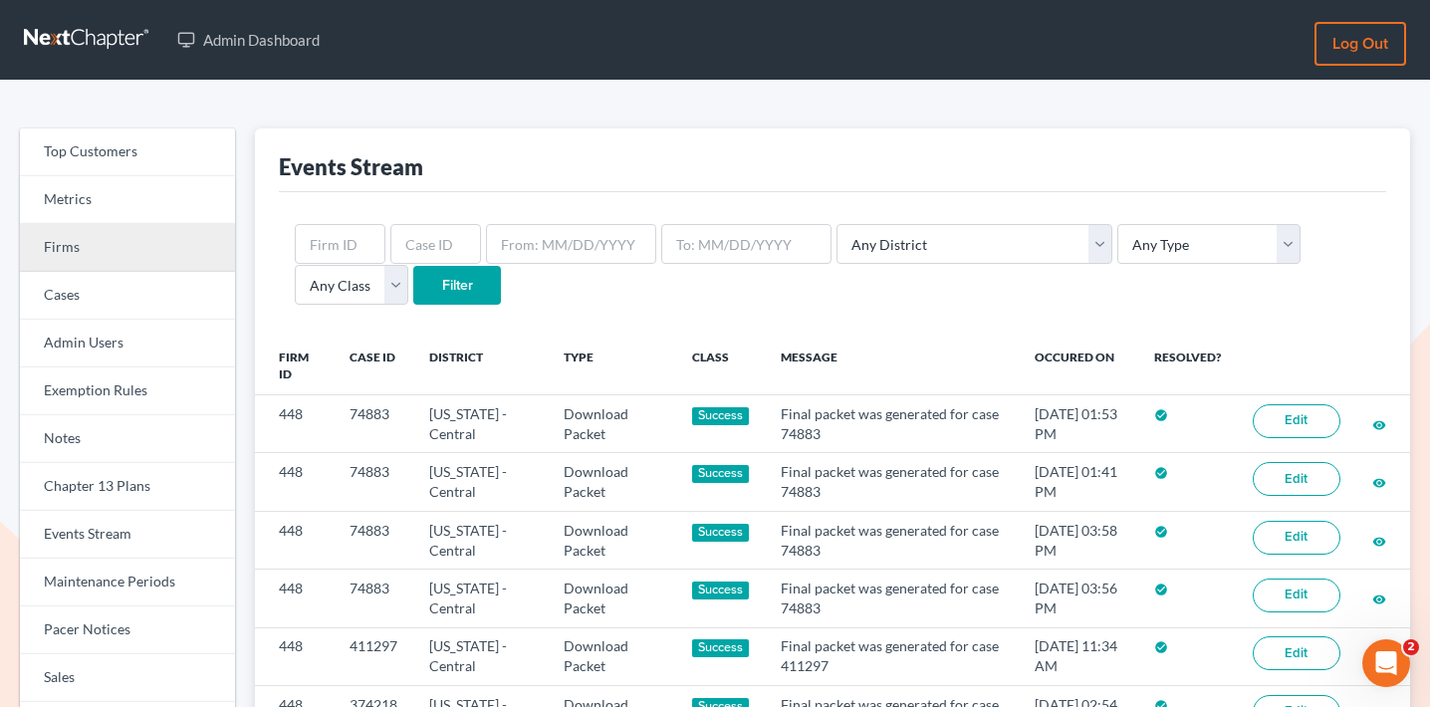
click at [90, 261] on link "Firms" at bounding box center [127, 248] width 215 height 48
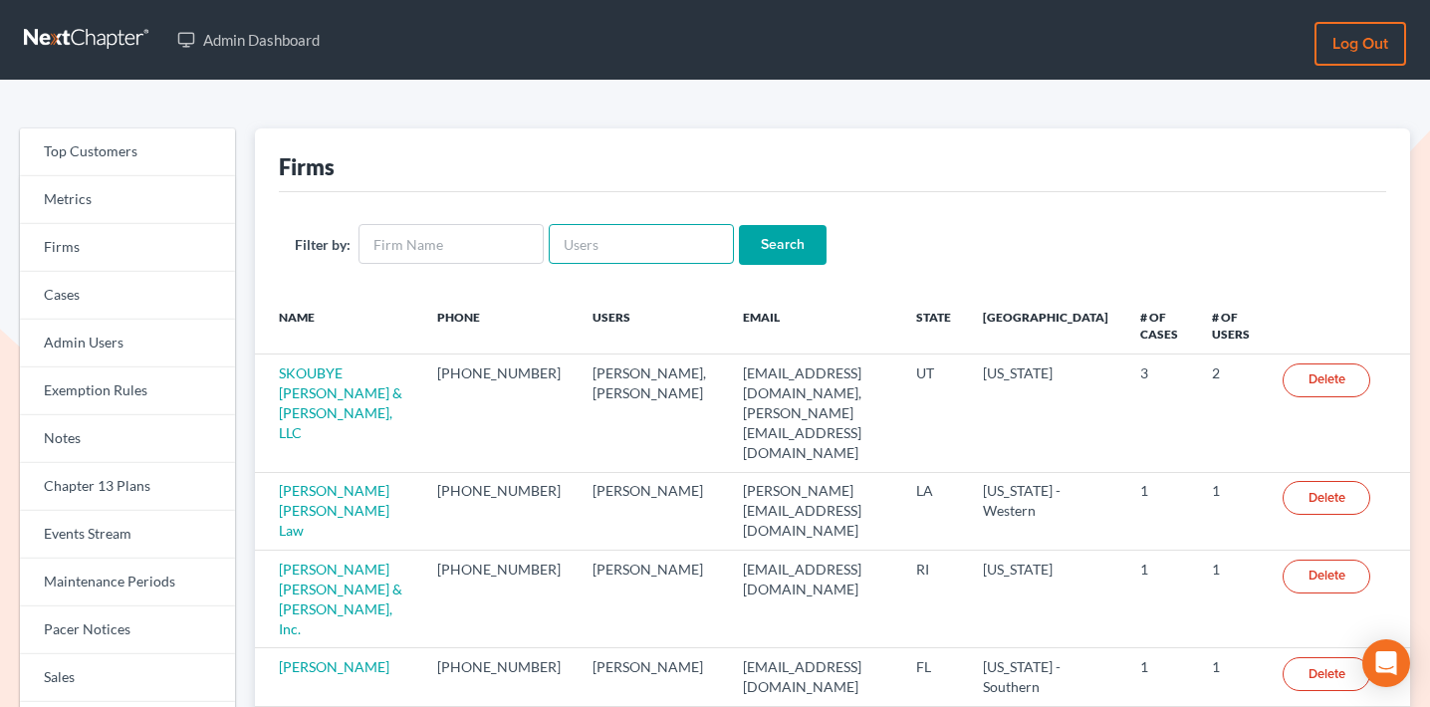
click at [633, 224] on input "text" at bounding box center [641, 244] width 185 height 40
paste input "gulleylaw@gmail.com"
type input "gulleylaw@gmail.com"
click at [752, 245] on input "Search" at bounding box center [783, 245] width 88 height 40
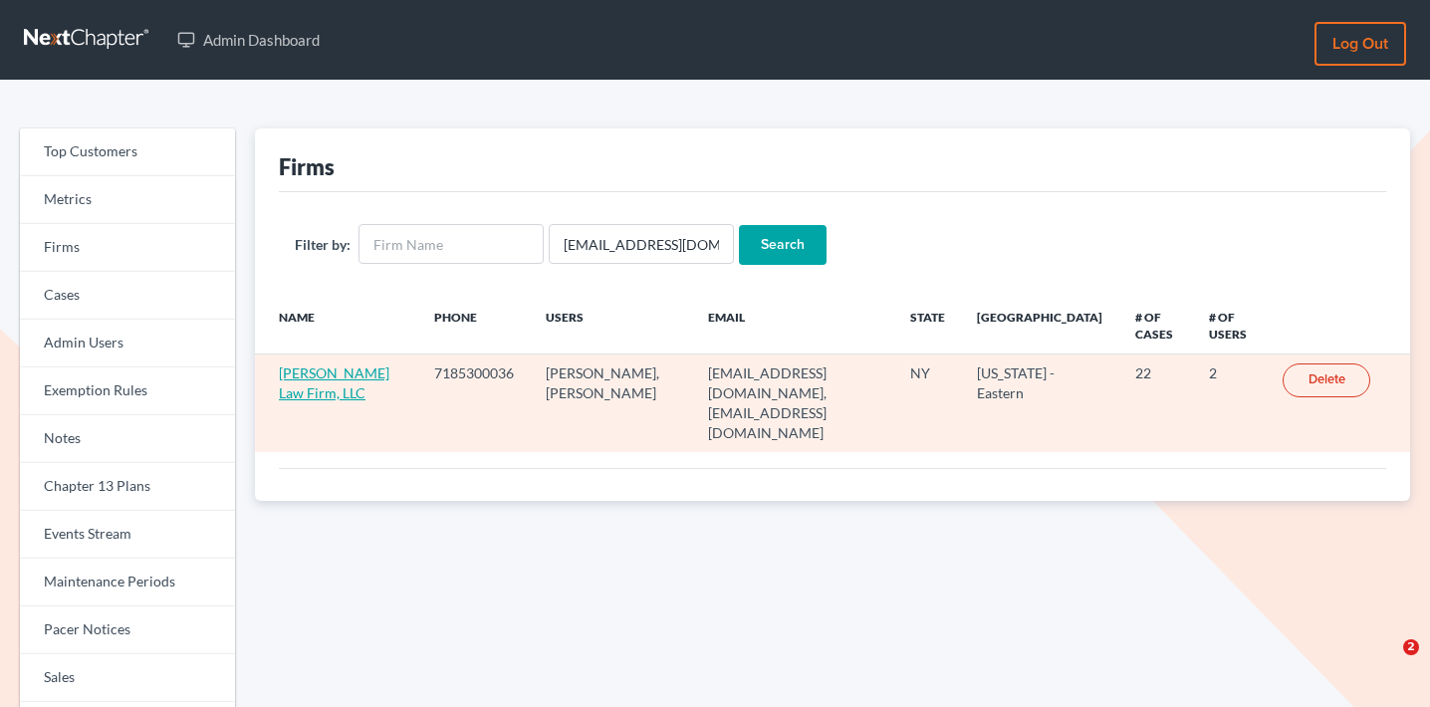
click at [310, 395] on link "Gulley Law Firm, LLC" at bounding box center [334, 382] width 110 height 37
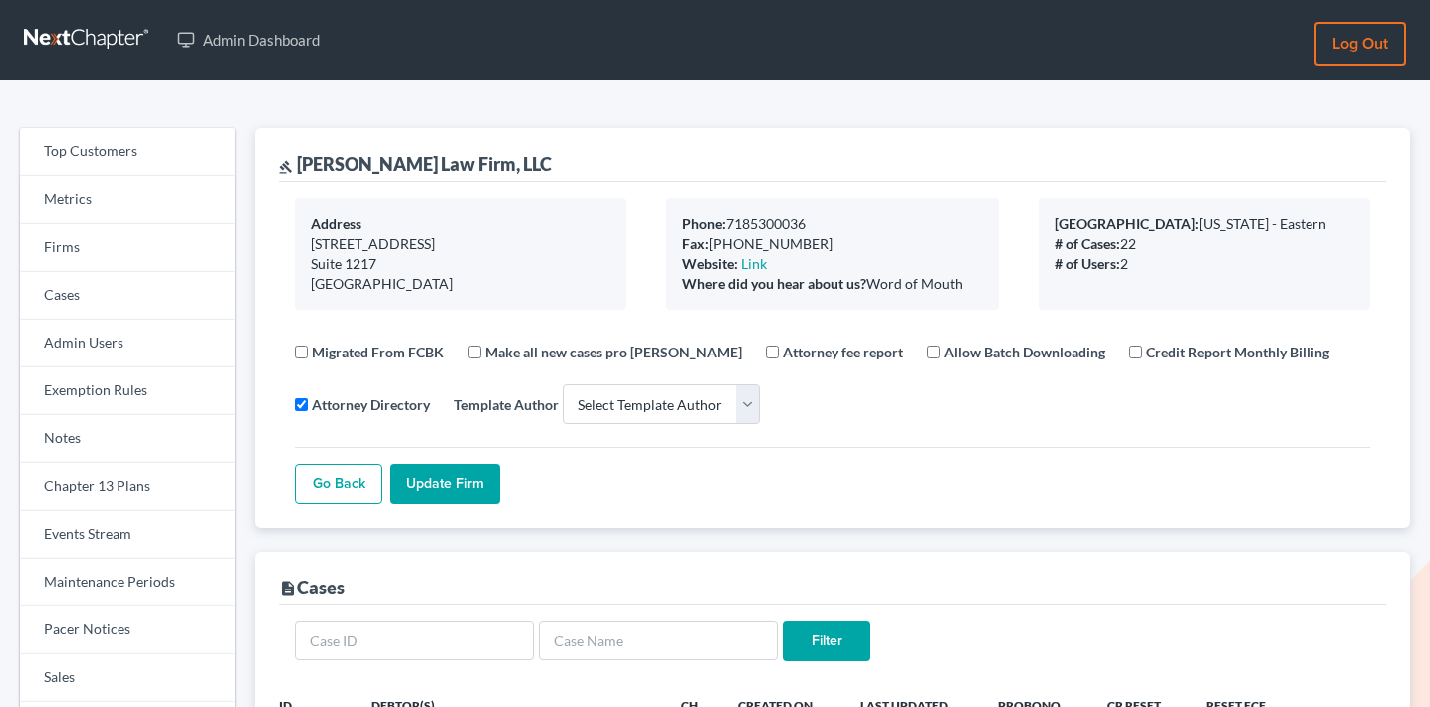
select select
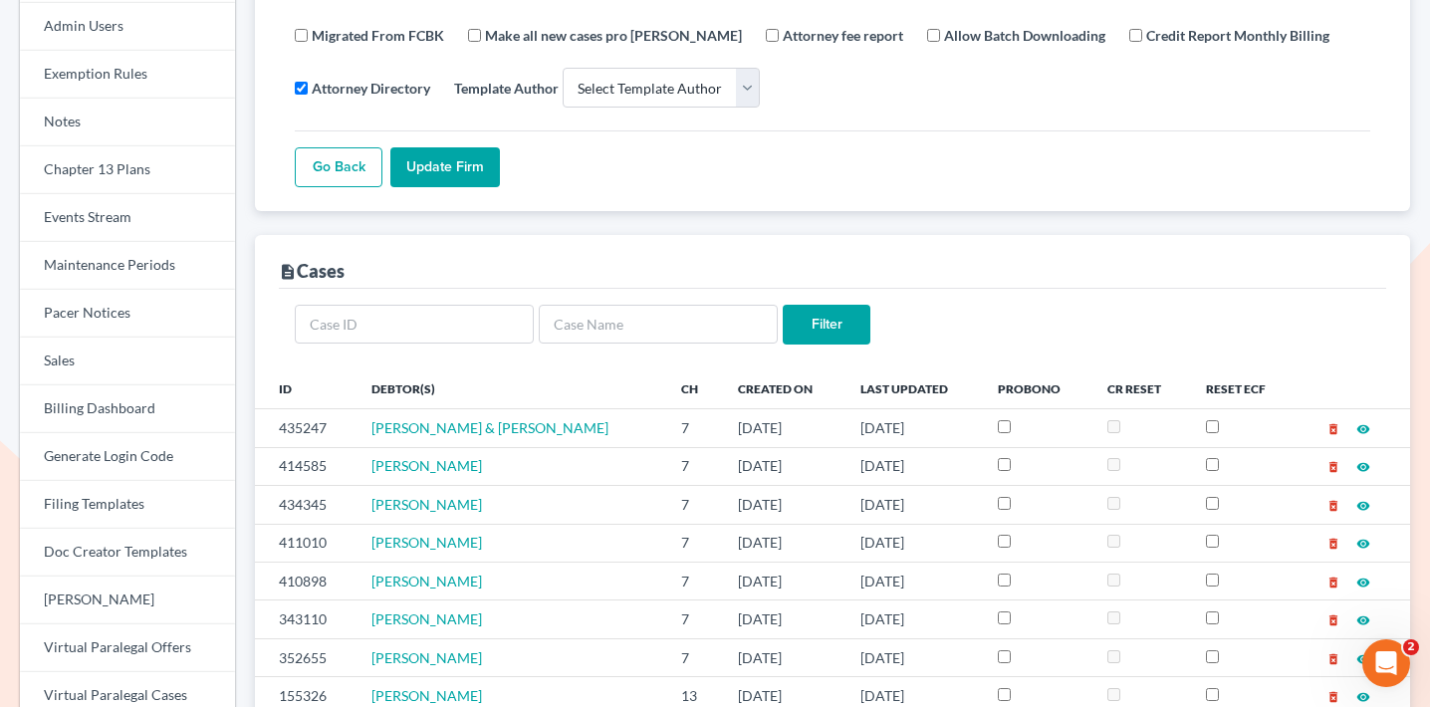
scroll to position [468, 0]
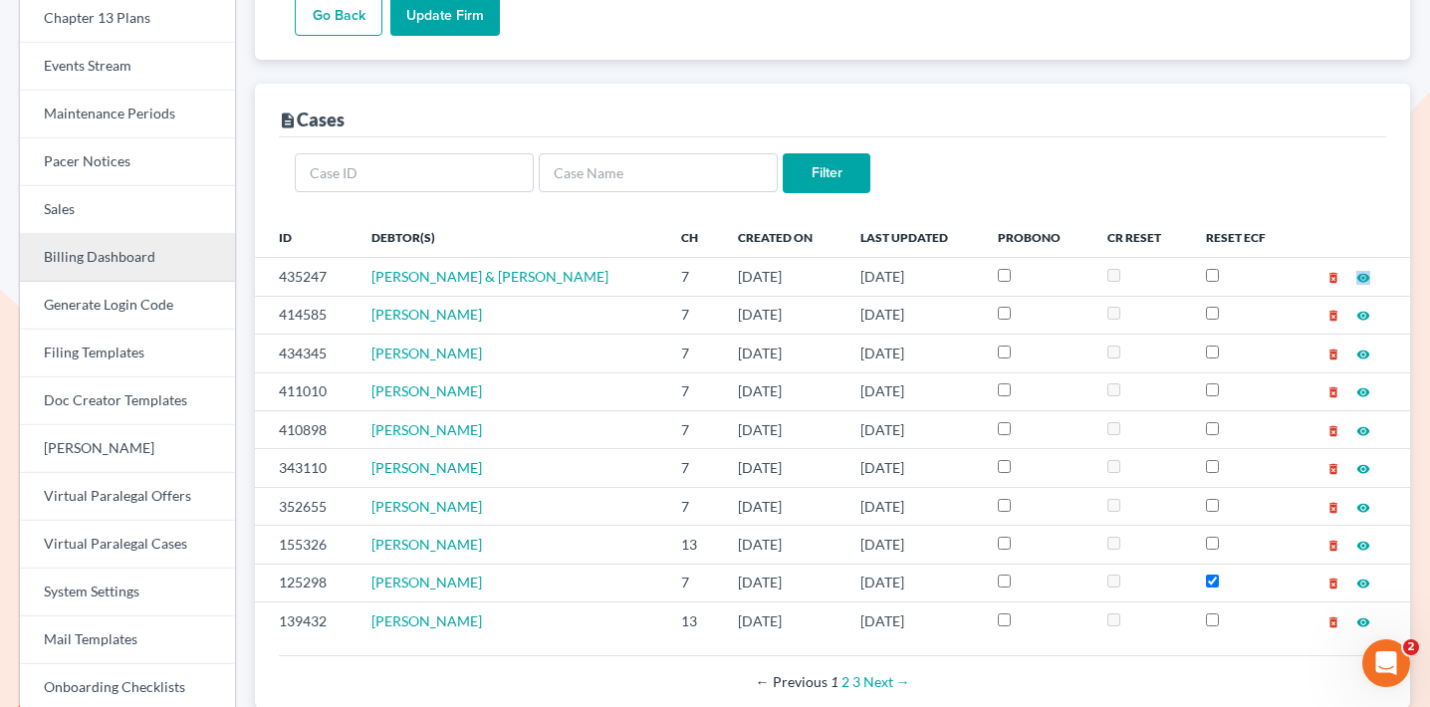
click at [150, 261] on link "Billing Dashboard" at bounding box center [127, 258] width 215 height 48
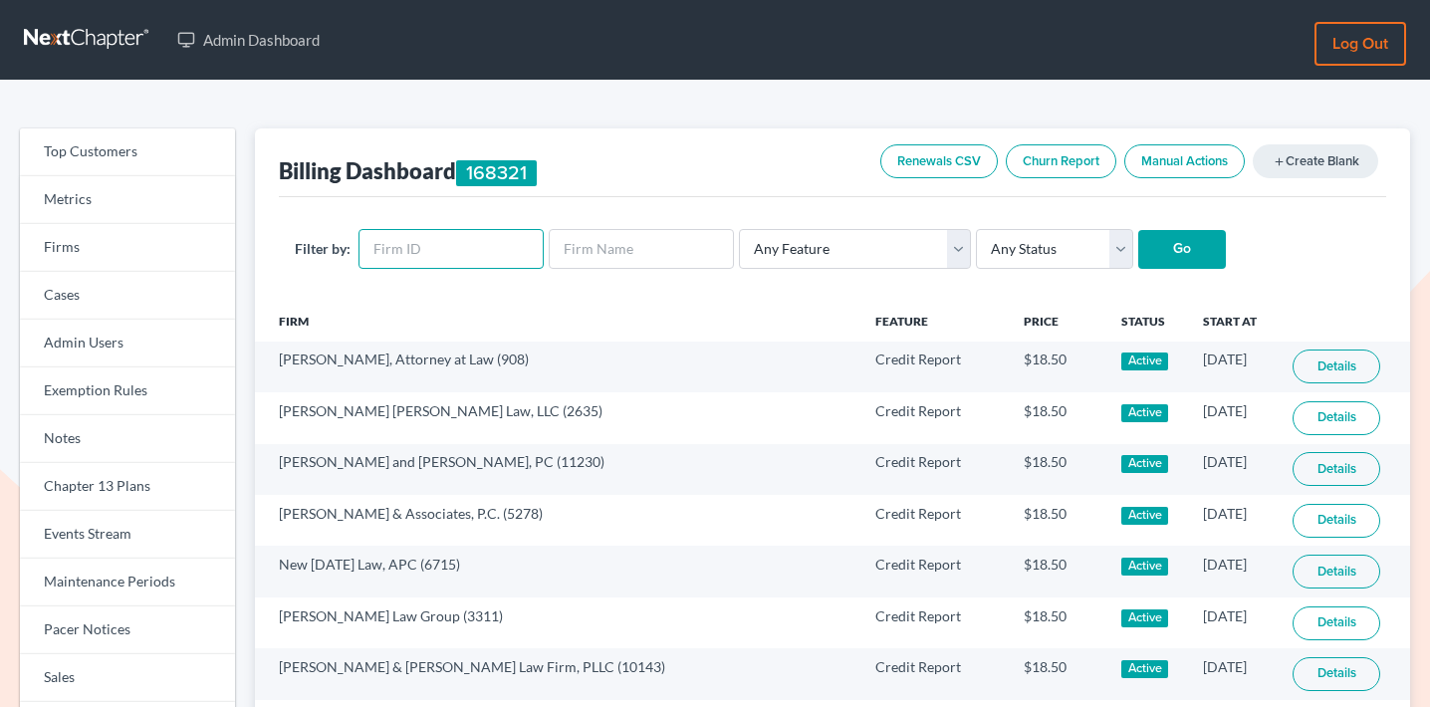
click at [459, 263] on input "text" at bounding box center [450, 249] width 185 height 40
paste input "2532"
type input "2532"
click at [1027, 273] on div "Filter by: 2532 Any Feature Start Plus Plan Pro Plus Plan Whoa Plan Credit Repo…" at bounding box center [832, 249] width 1107 height 105
click at [1027, 264] on select "Any Status Active Inactive Pending Expired Error Pending Charges" at bounding box center [1054, 249] width 157 height 40
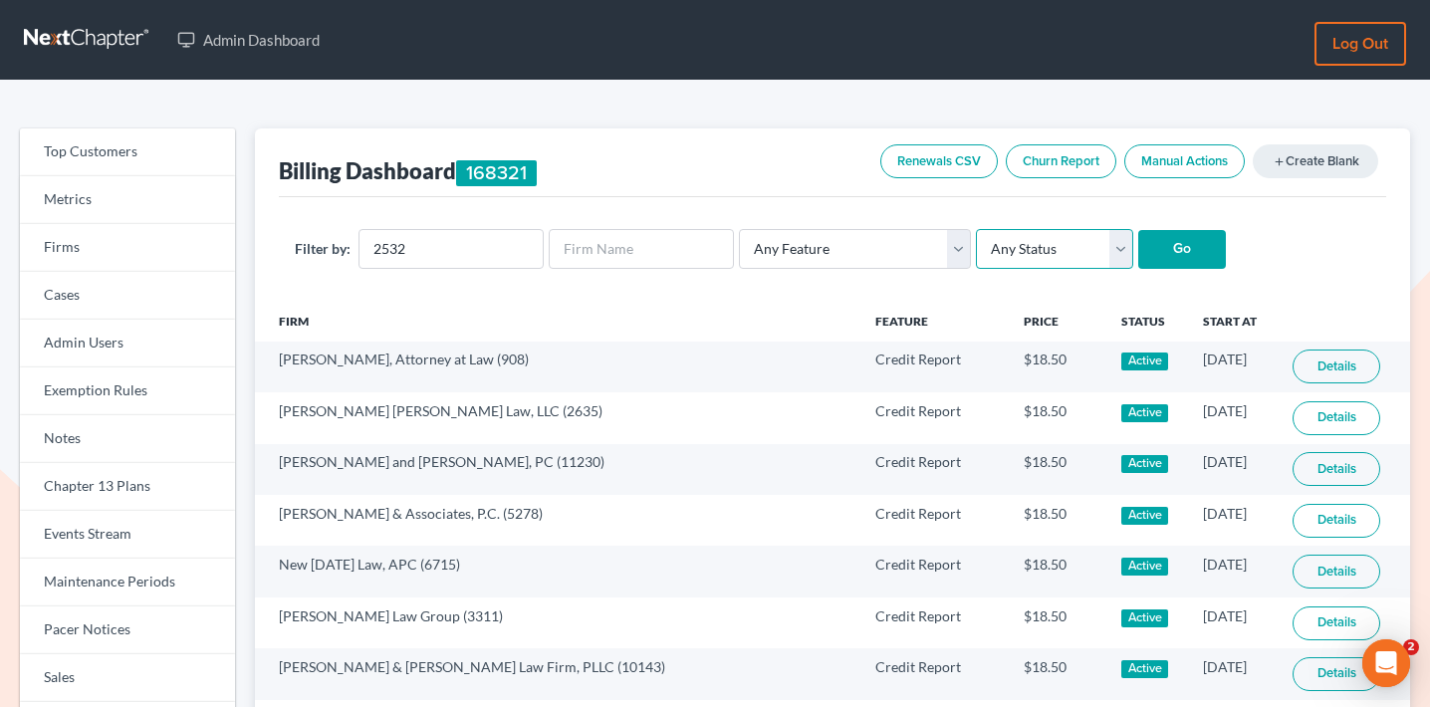
select select "active"
click at [976, 229] on select "Any Status Active Inactive Pending Expired Error Pending Charges" at bounding box center [1054, 249] width 157 height 40
click at [1155, 258] on input "Go" at bounding box center [1182, 250] width 88 height 40
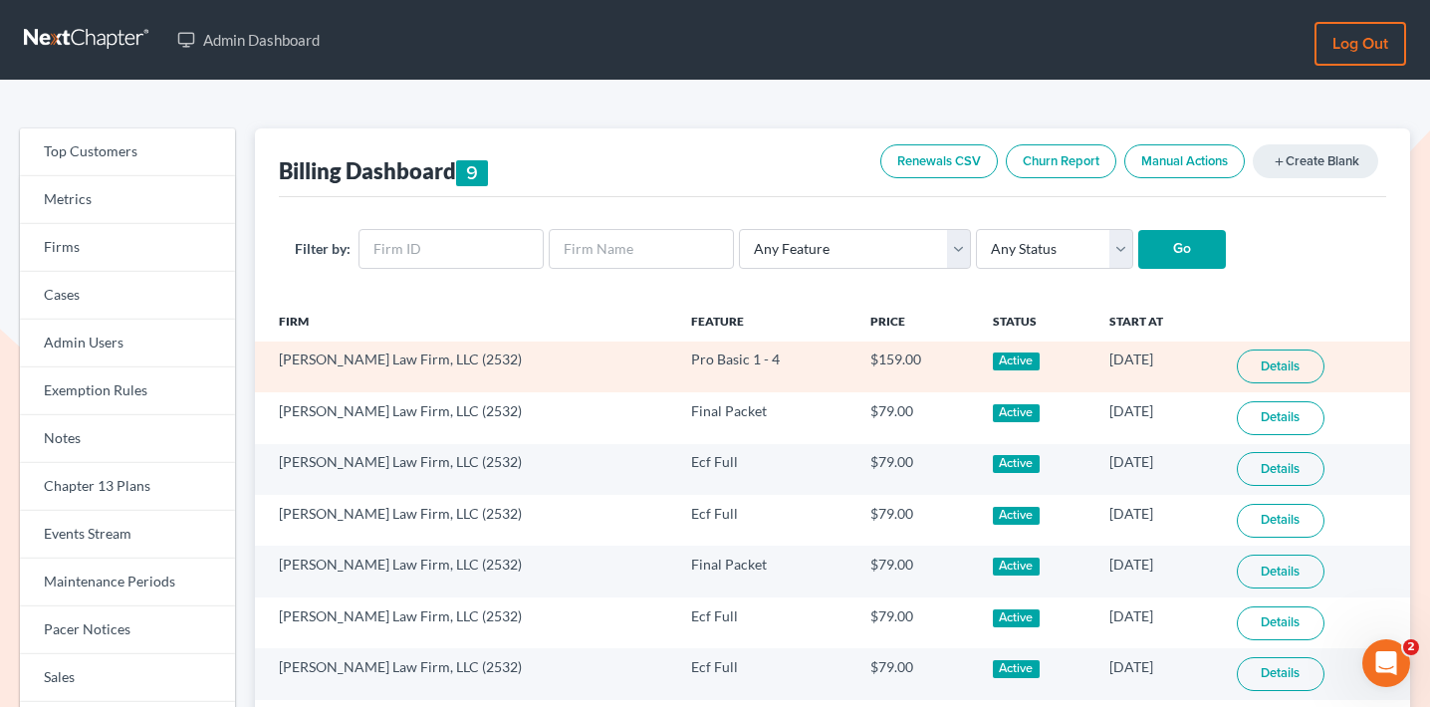
click at [1248, 356] on link "Details" at bounding box center [1280, 366] width 88 height 34
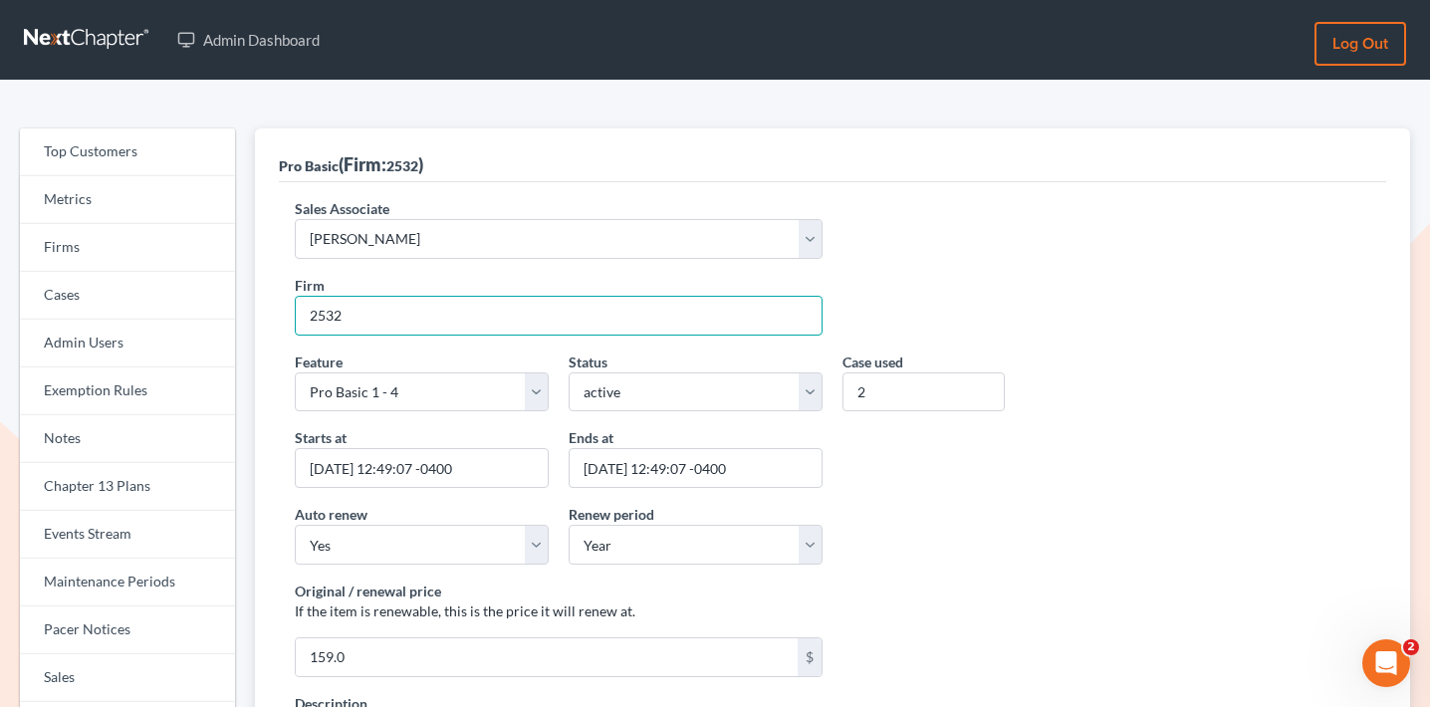
click at [339, 314] on input "2532" at bounding box center [559, 316] width 528 height 40
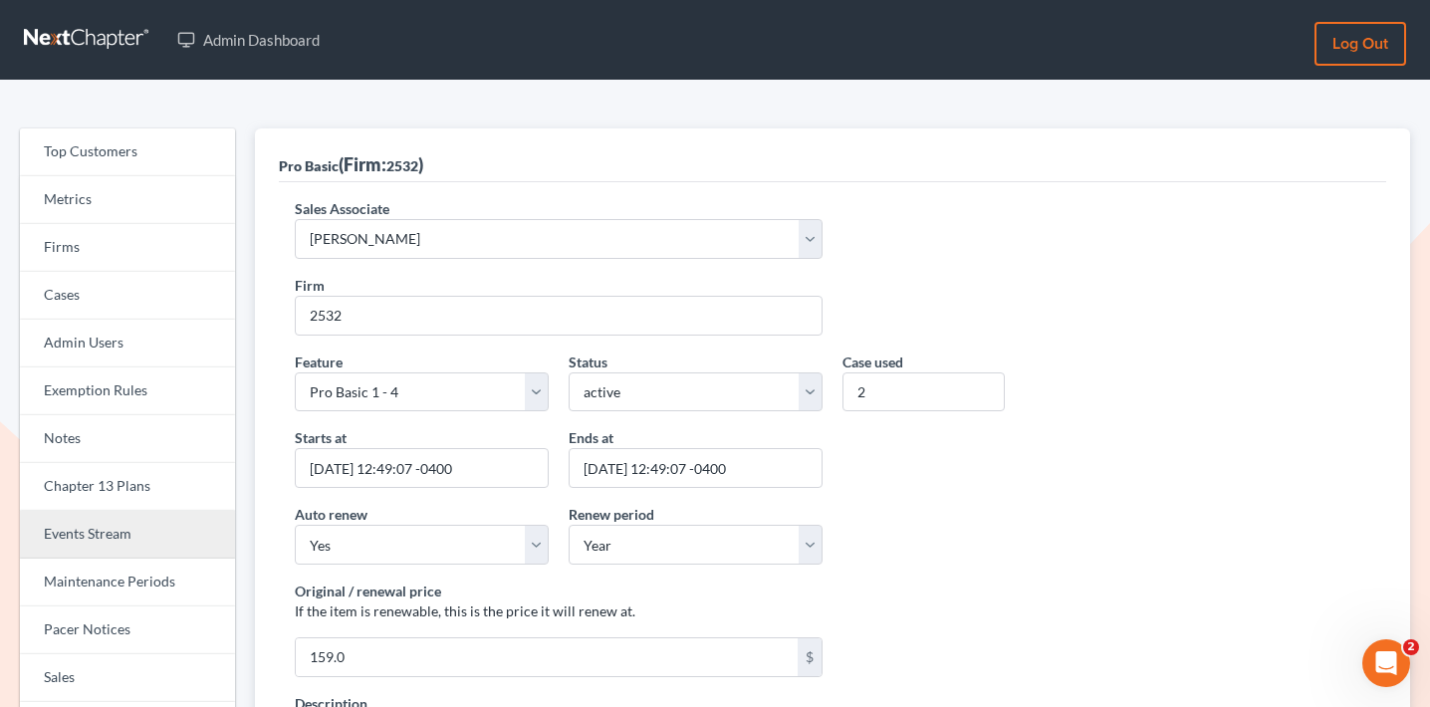
click at [134, 541] on link "Events Stream" at bounding box center [127, 535] width 215 height 48
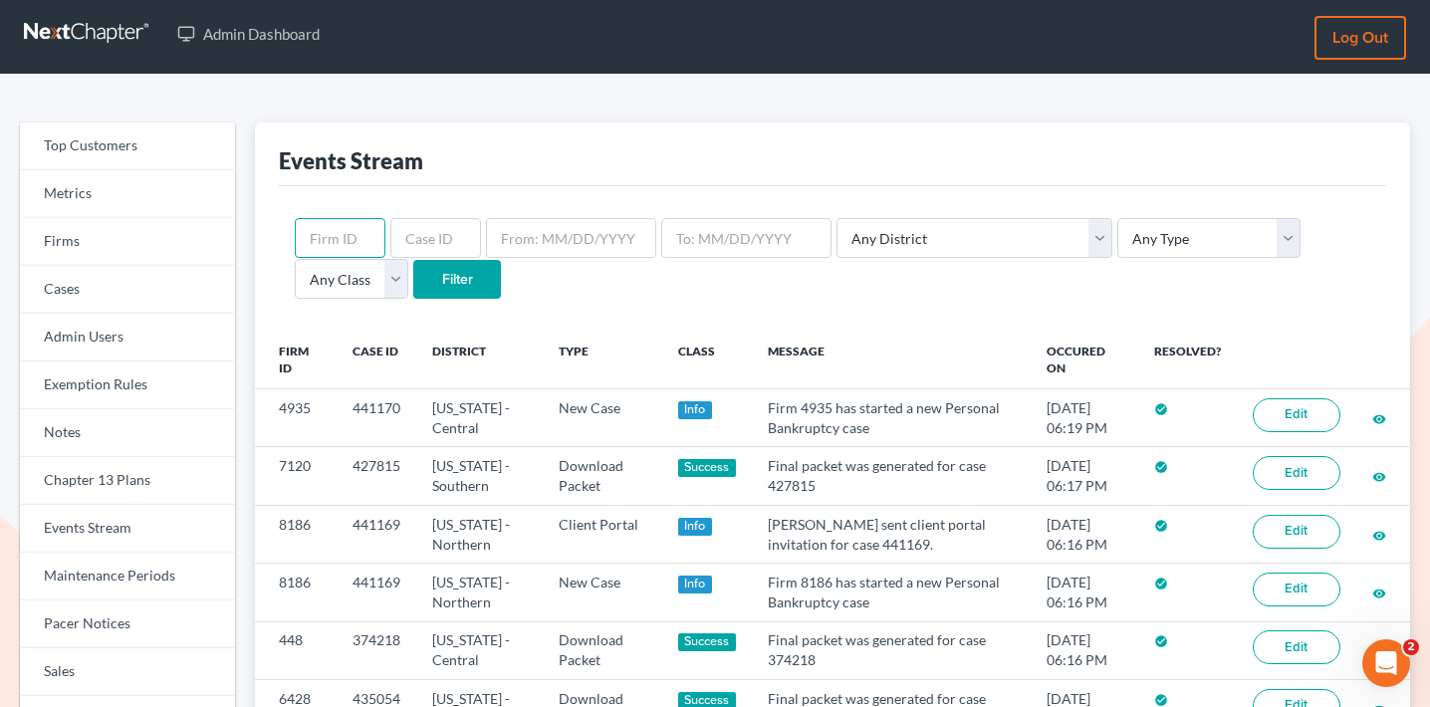
click at [339, 242] on input "text" at bounding box center [340, 238] width 91 height 40
paste input "2532"
type input "2532"
click at [413, 270] on input "Filter" at bounding box center [457, 280] width 88 height 40
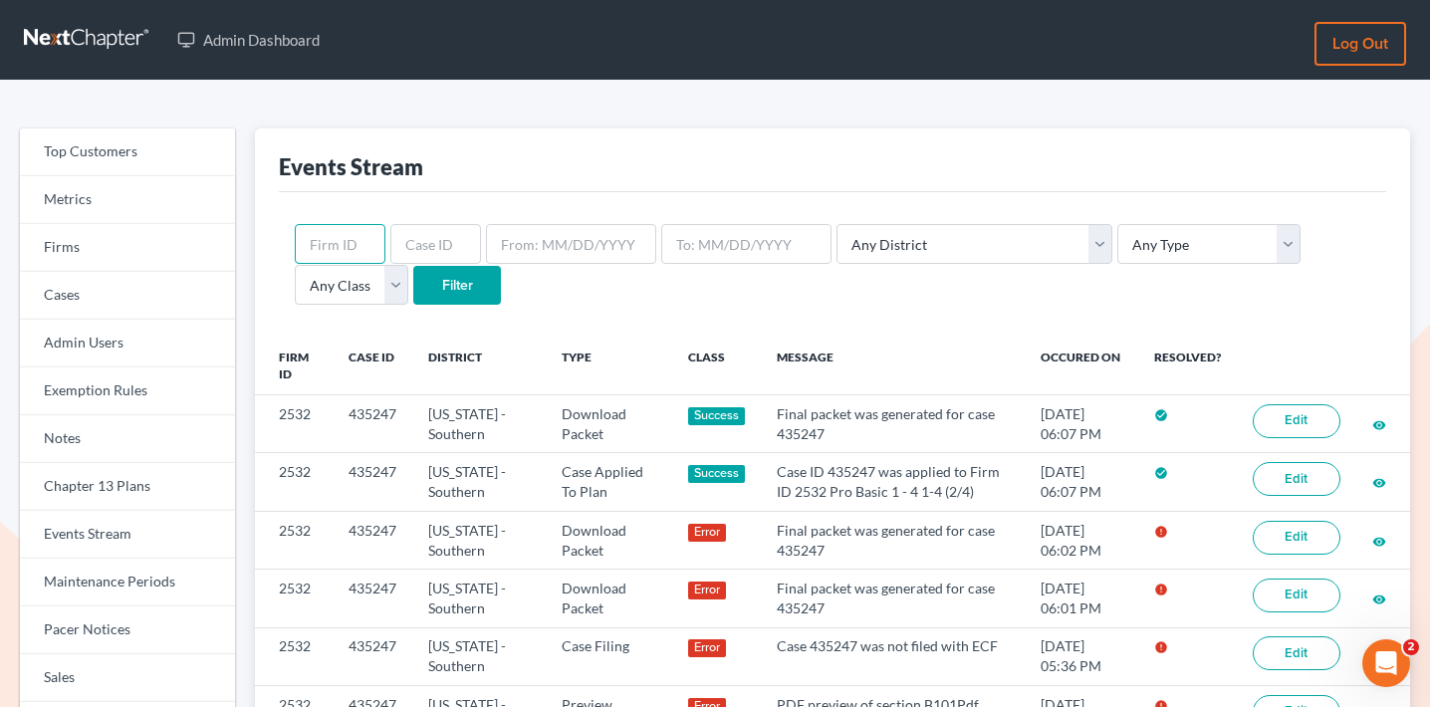
click at [349, 247] on input "text" at bounding box center [340, 244] width 91 height 40
paste input "2532"
type input "2532"
click at [413, 291] on input "Filter" at bounding box center [457, 286] width 88 height 40
click at [334, 235] on input "text" at bounding box center [340, 244] width 91 height 40
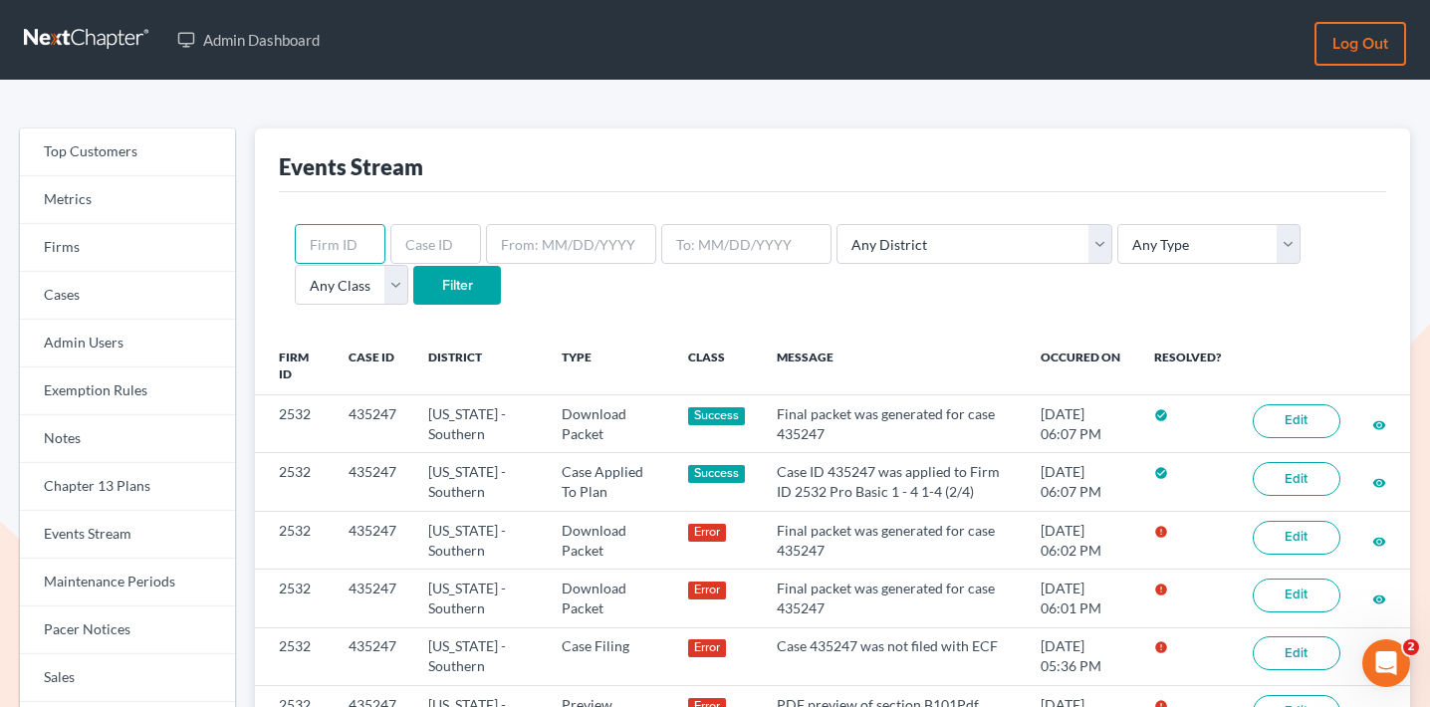
paste input "2532"
type input "2532"
click at [413, 277] on input "Filter" at bounding box center [457, 286] width 88 height 40
click at [342, 246] on input "text" at bounding box center [340, 244] width 91 height 40
paste input "2532"
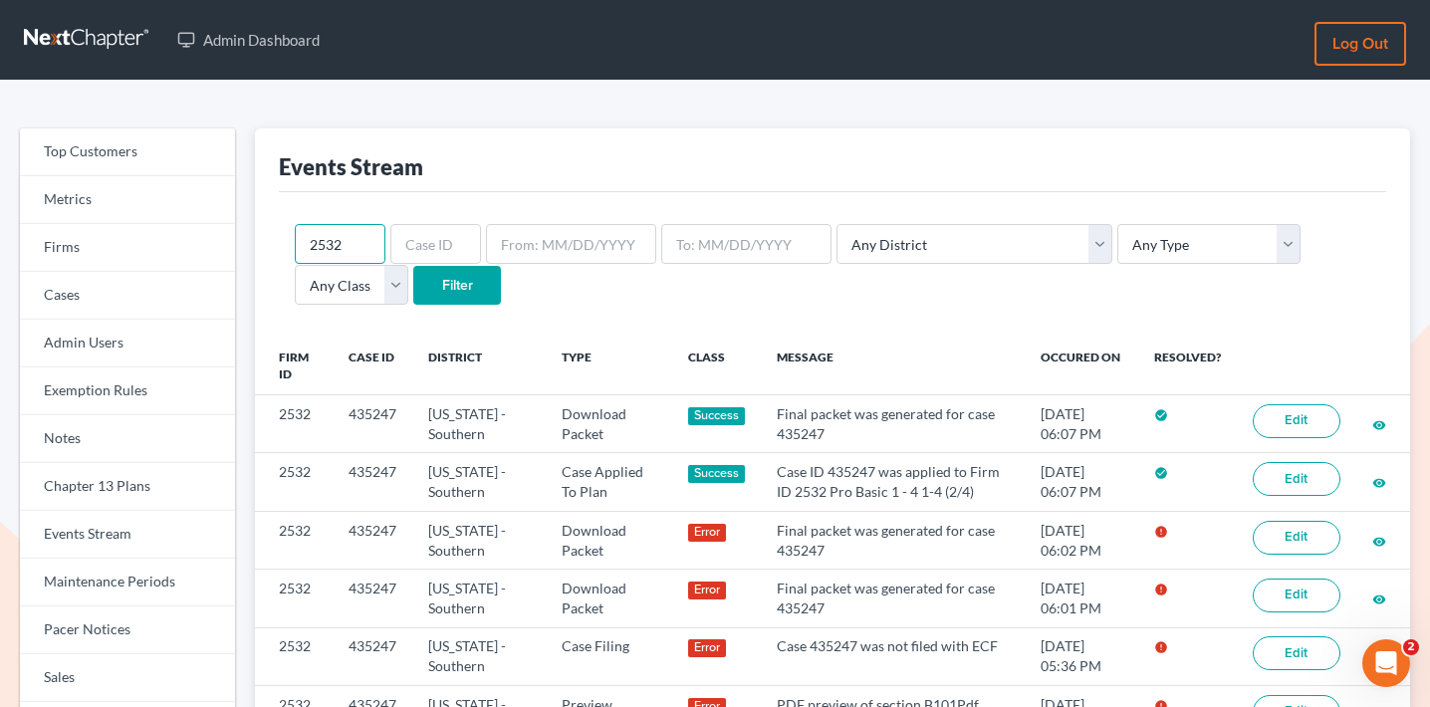
type input "2532"
click at [413, 281] on input "Filter" at bounding box center [457, 286] width 88 height 40
click at [318, 256] on input "text" at bounding box center [340, 244] width 91 height 40
paste input "2532"
type input "2532"
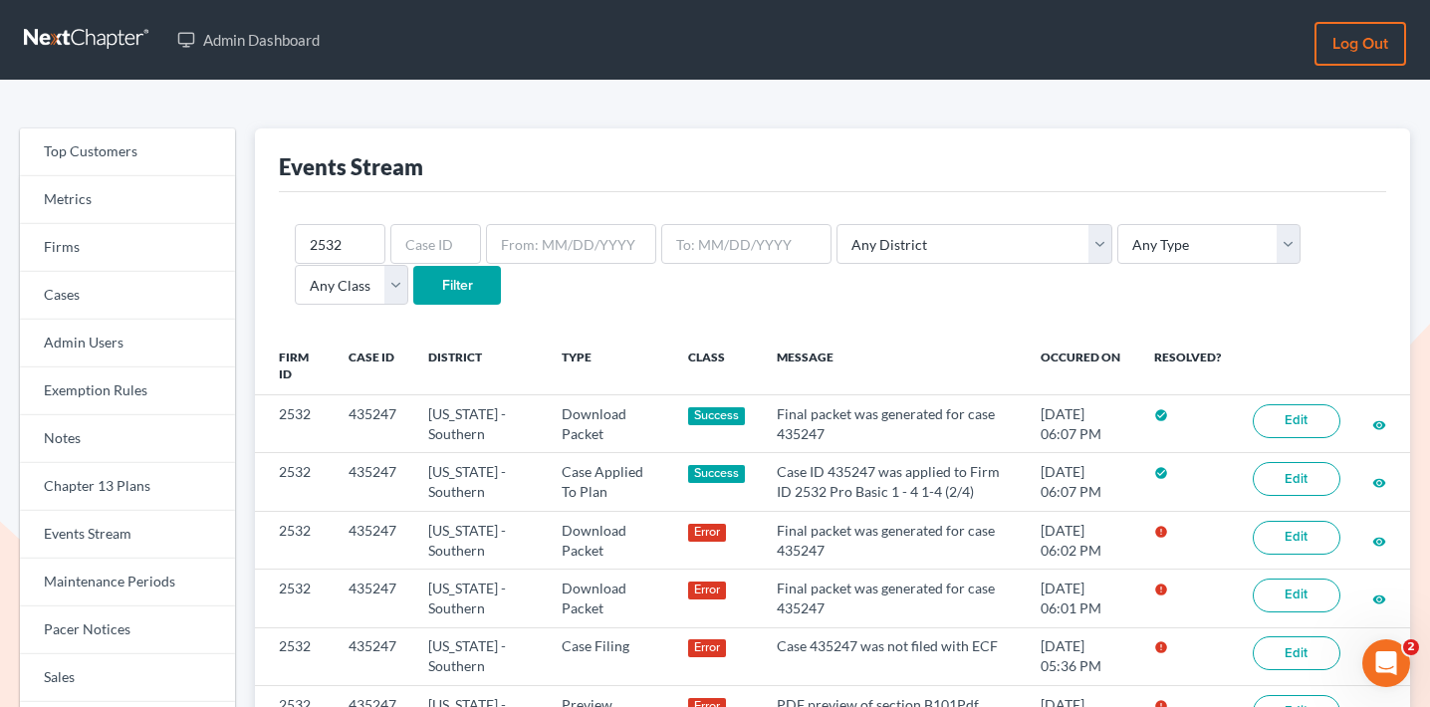
click at [413, 281] on input "Filter" at bounding box center [457, 286] width 88 height 40
click at [353, 237] on input "text" at bounding box center [340, 244] width 91 height 40
paste input "2532"
type input "2532"
click at [413, 288] on input "Filter" at bounding box center [457, 286] width 88 height 40
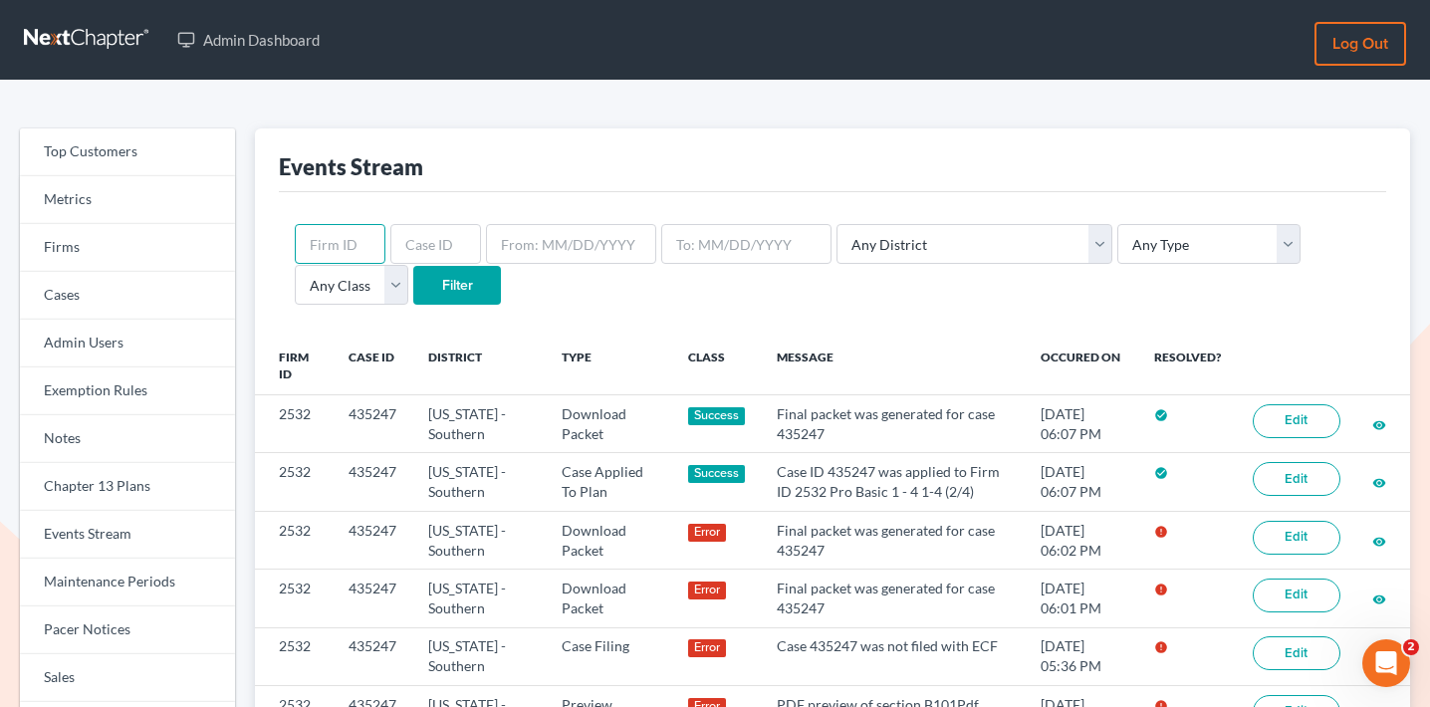
click at [342, 238] on input "text" at bounding box center [340, 244] width 91 height 40
paste input "2532"
type input "2532"
click at [413, 285] on input "Filter" at bounding box center [457, 286] width 88 height 40
click at [356, 238] on input "text" at bounding box center [340, 244] width 91 height 40
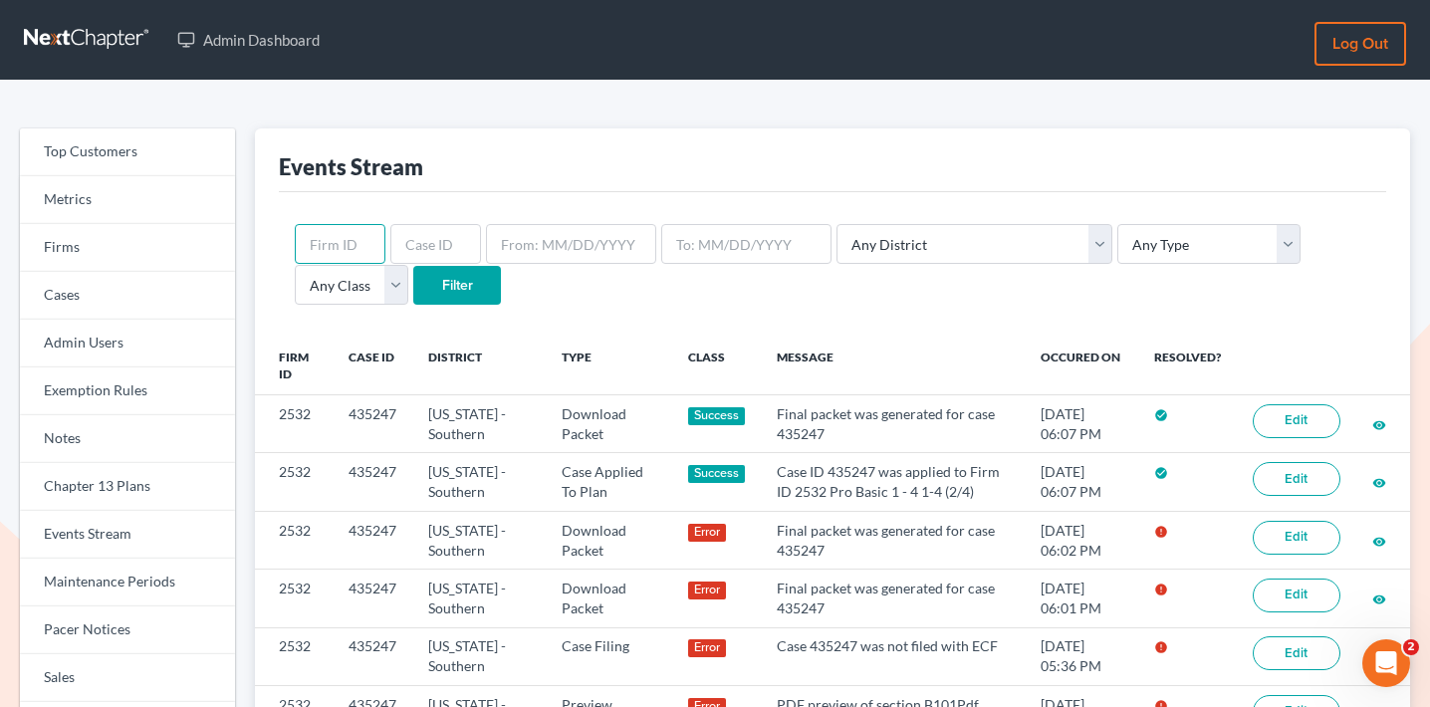
paste input "2532"
type input "2532"
click at [413, 281] on input "Filter" at bounding box center [457, 286] width 88 height 40
click at [347, 244] on input "text" at bounding box center [340, 244] width 91 height 40
paste input "2532"
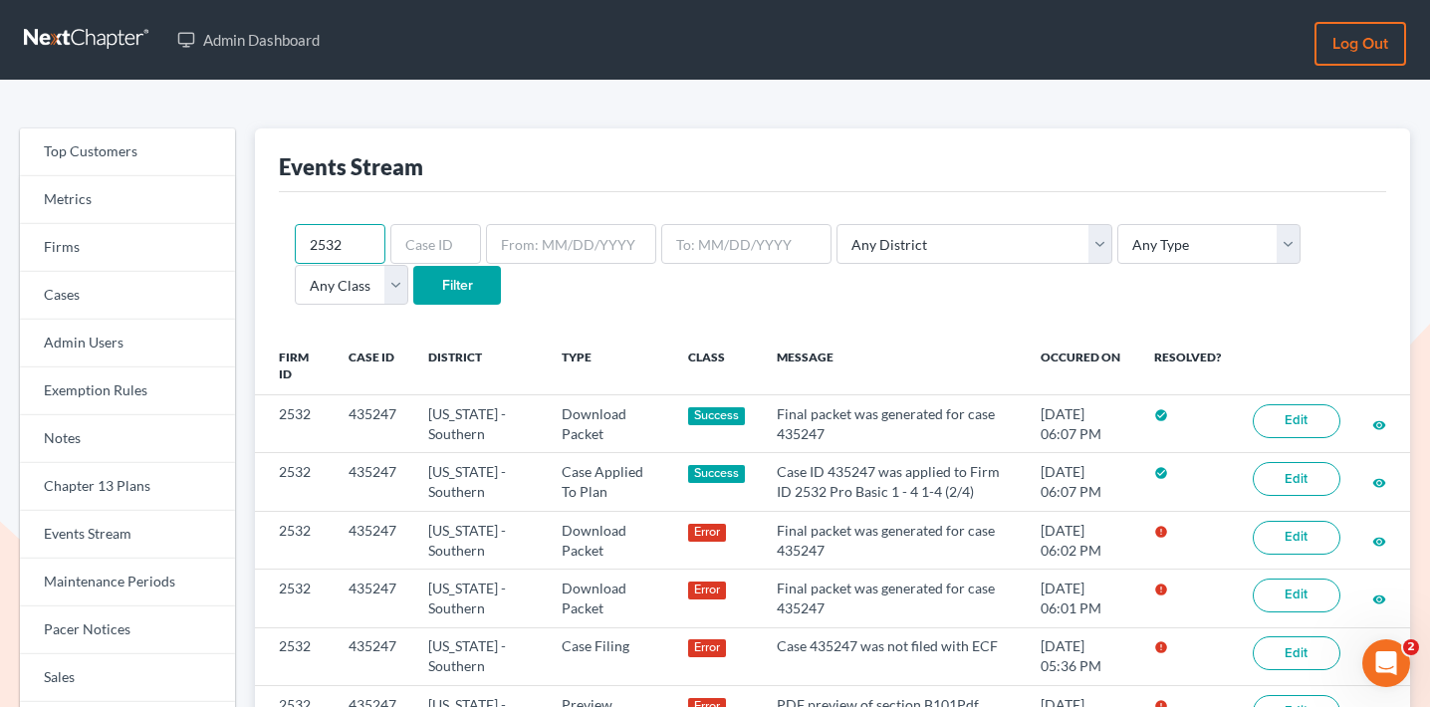
type input "2532"
click at [413, 286] on input "Filter" at bounding box center [457, 286] width 88 height 40
click at [353, 247] on input "text" at bounding box center [340, 244] width 91 height 40
type input "448"
click at [912, 313] on div "448 Any District Alabama - Middle Alabama - Northern Alabama - Southern Alaska …" at bounding box center [832, 264] width 1107 height 145
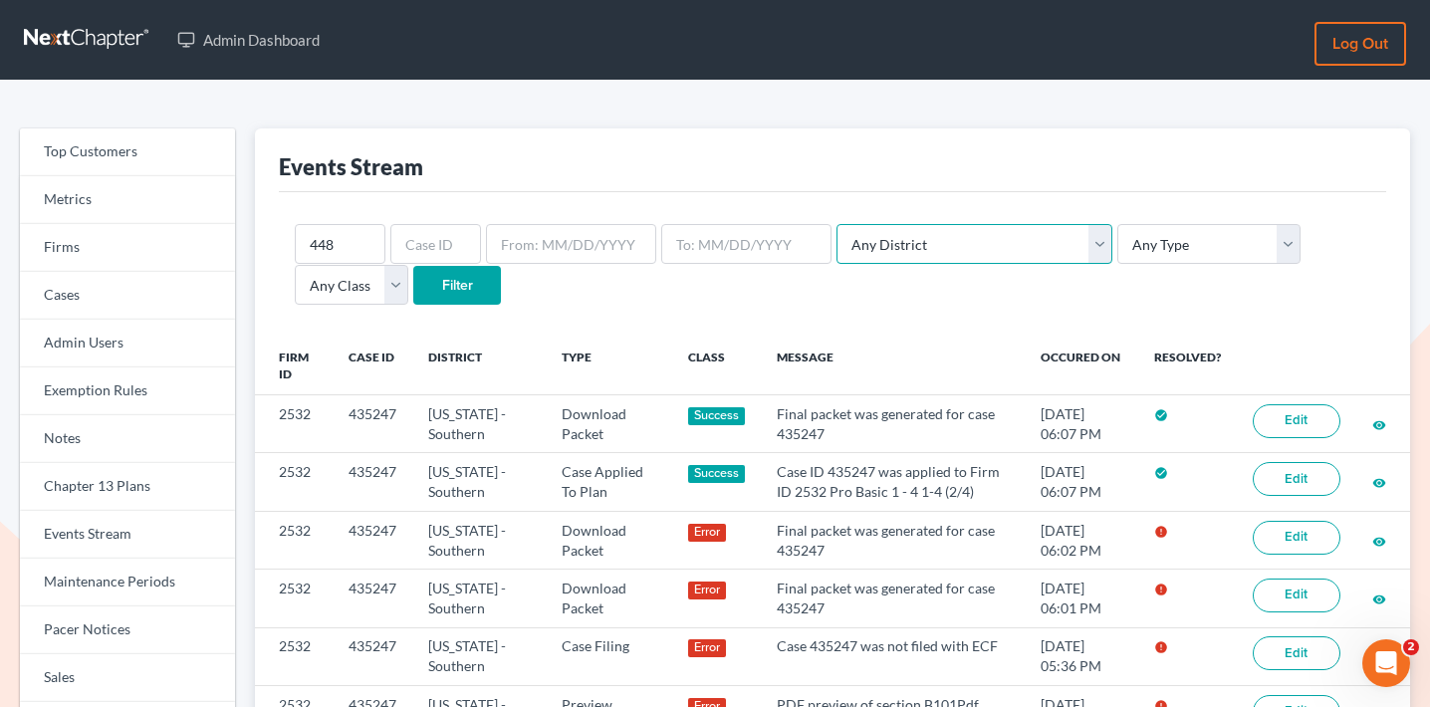
click at [956, 249] on select "Any District Alabama - Middle Alabama - Northern Alabama - Southern Alaska Ariz…" at bounding box center [974, 244] width 276 height 40
select select "10"
click at [836, 224] on select "Any District Alabama - Middle Alabama - Northern Alabama - Southern Alaska Ariz…" at bounding box center [974, 244] width 276 height 40
click at [348, 311] on div "448 Any District Alabama - Middle Alabama - Northern Alabama - Southern Alaska …" at bounding box center [832, 264] width 1107 height 145
click at [413, 277] on input "Filter" at bounding box center [457, 286] width 88 height 40
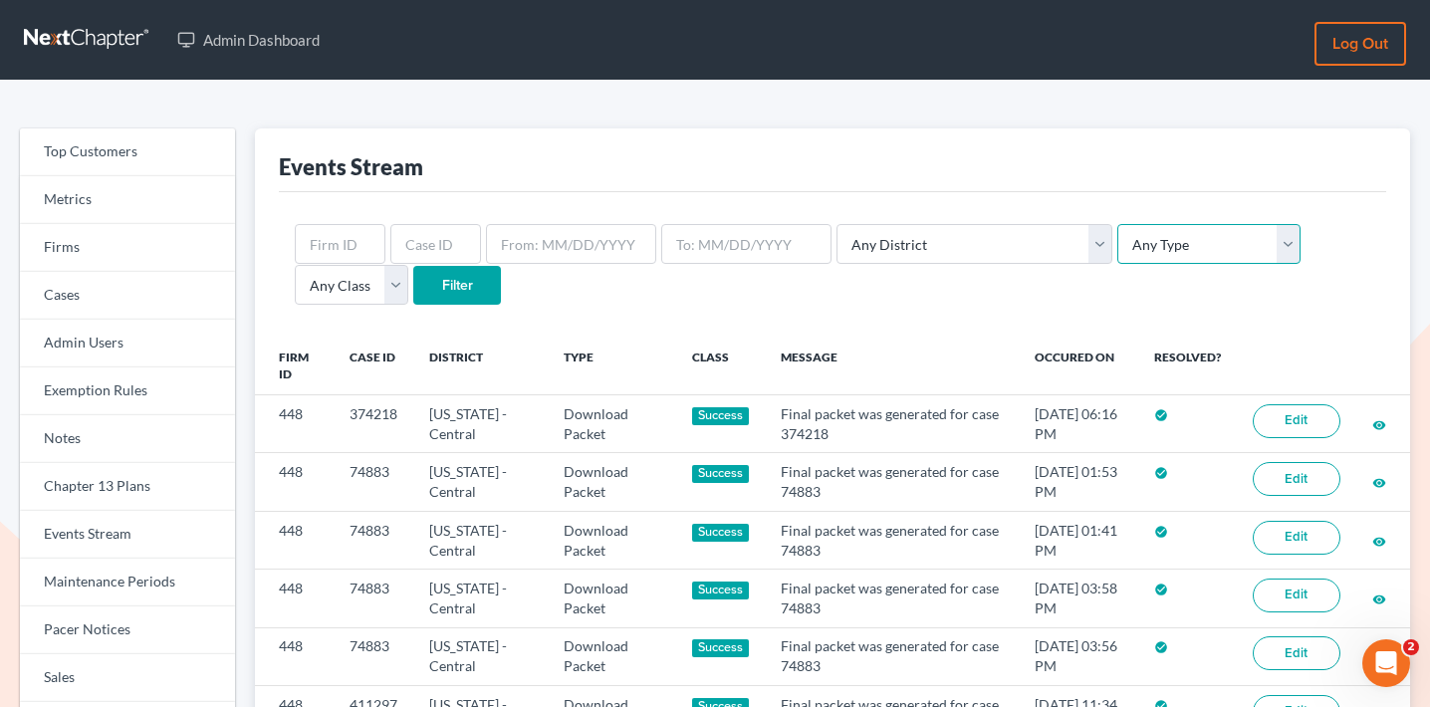
click at [1117, 242] on select "Any Type Case Applied To Plan Case Archive Case Duplicate Case Filing Chapter 1…" at bounding box center [1208, 244] width 183 height 40
select select "case_filing"
click at [1117, 224] on select "Any Type Case Applied To Plan Case Archive Case Duplicate Case Filing Chapter 1…" at bounding box center [1208, 244] width 183 height 40
click at [413, 285] on input "Filter" at bounding box center [457, 286] width 88 height 40
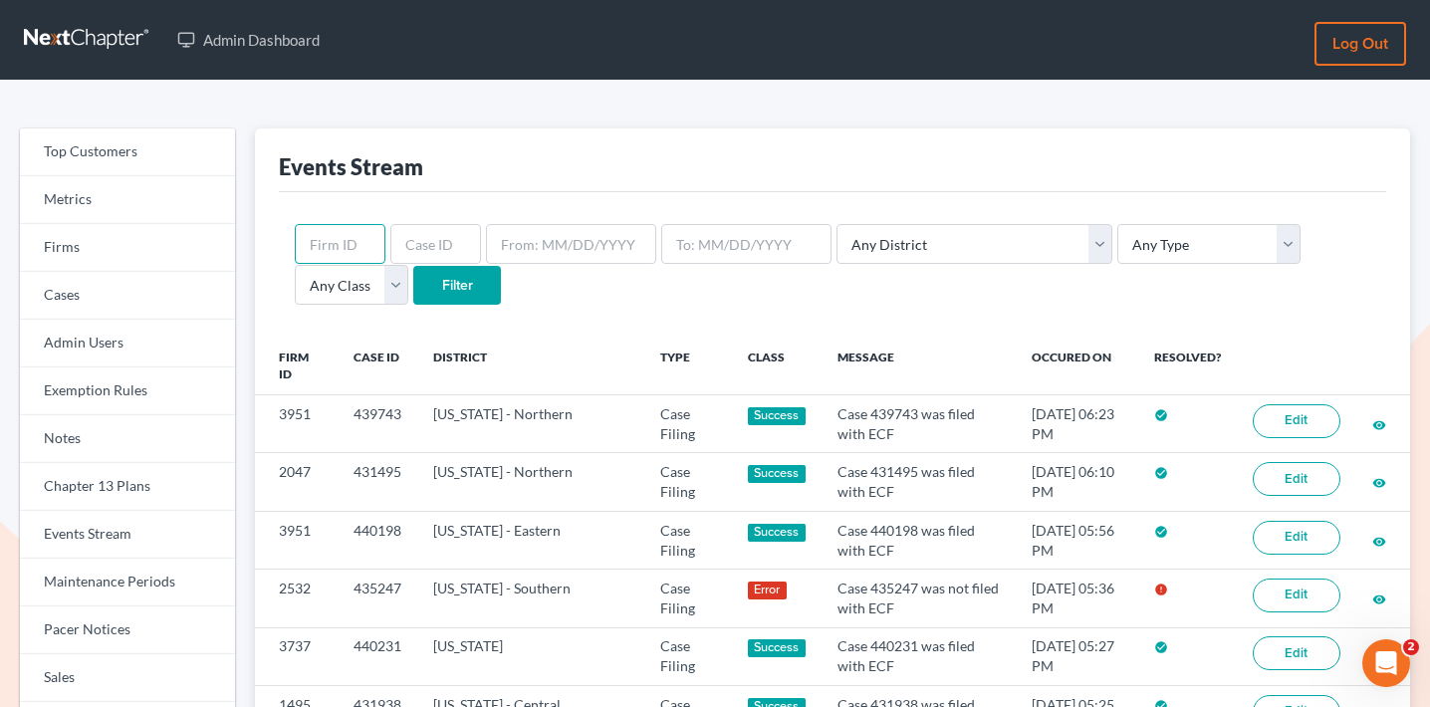
click at [344, 243] on input "text" at bounding box center [340, 244] width 91 height 40
type input "448"
click at [912, 241] on select "Any District Alabama - Middle Alabama - Northern Alabama - Southern Alaska Ariz…" at bounding box center [974, 244] width 276 height 40
select select "10"
click at [836, 224] on select "Any District Alabama - Middle Alabama - Northern Alabama - Southern Alaska Ariz…" at bounding box center [974, 244] width 276 height 40
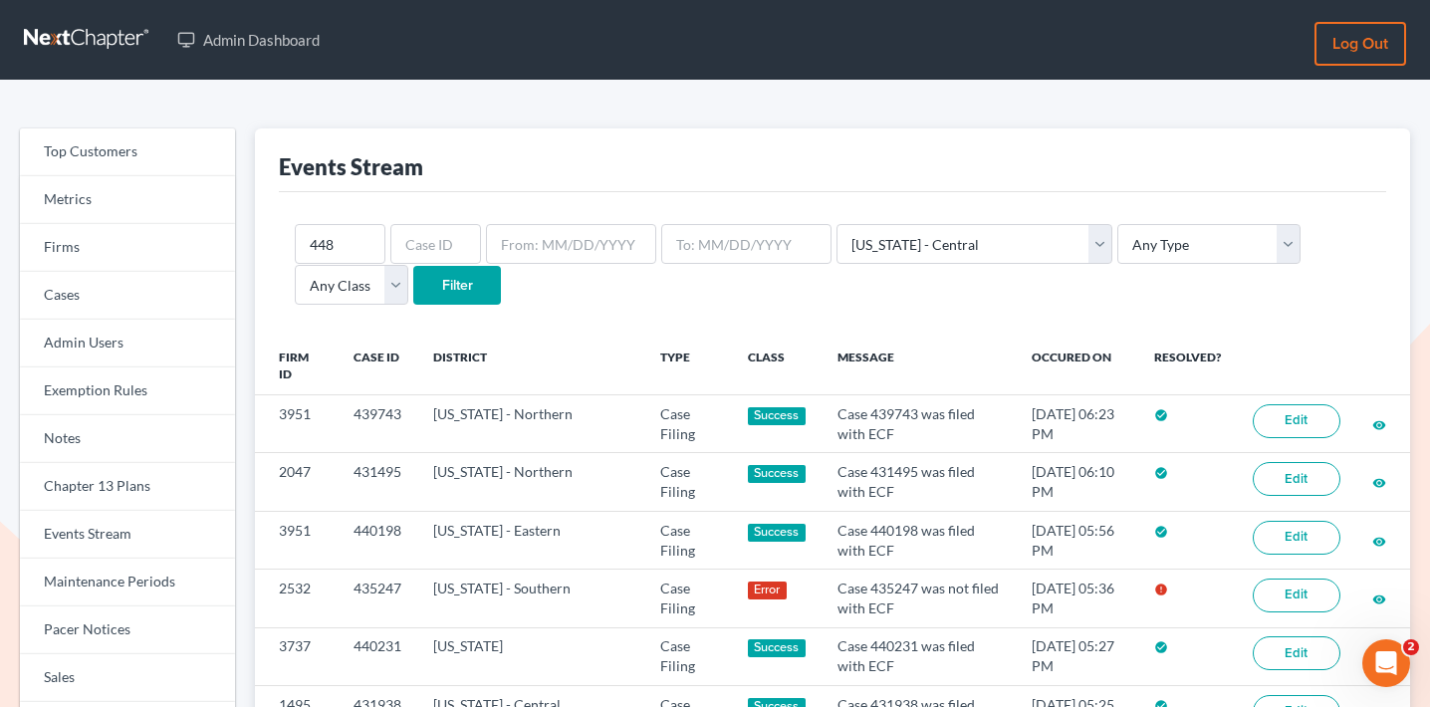
click at [413, 293] on input "Filter" at bounding box center [457, 286] width 88 height 40
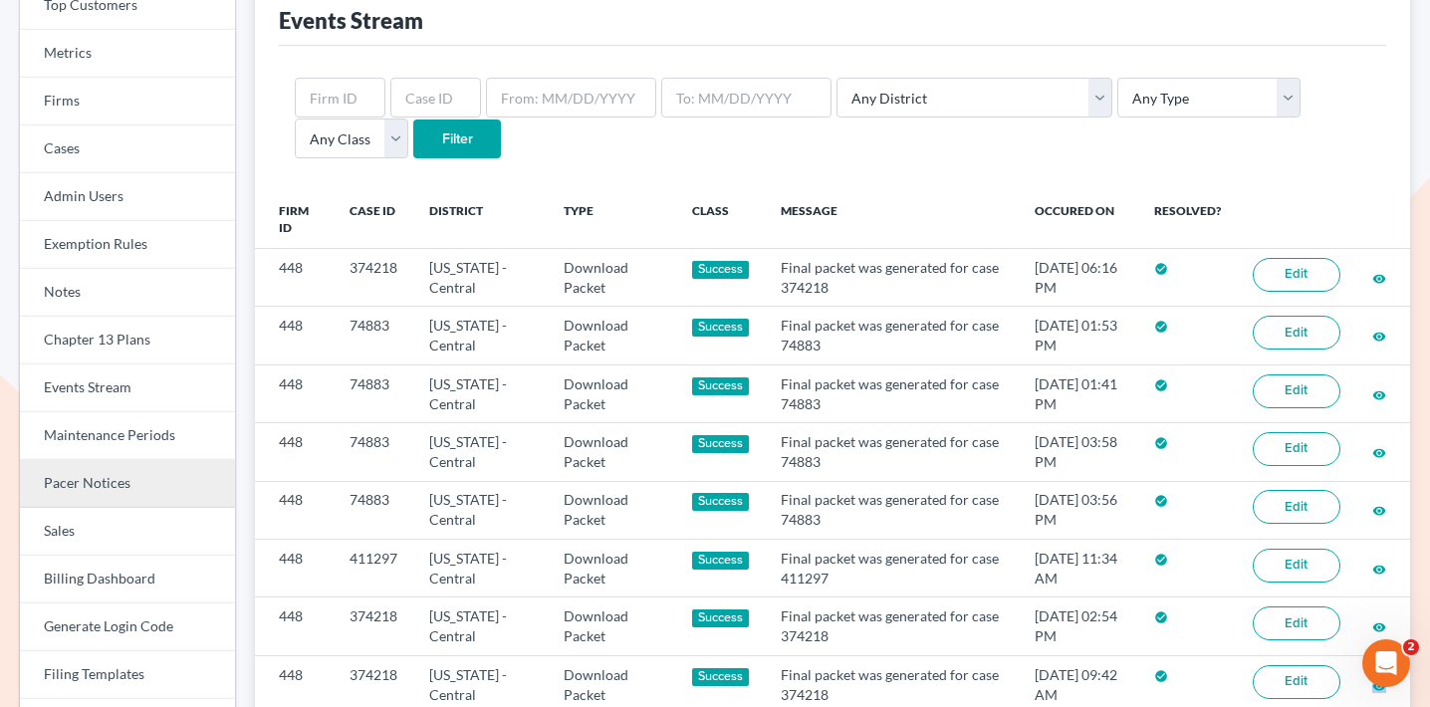
scroll to position [28, 0]
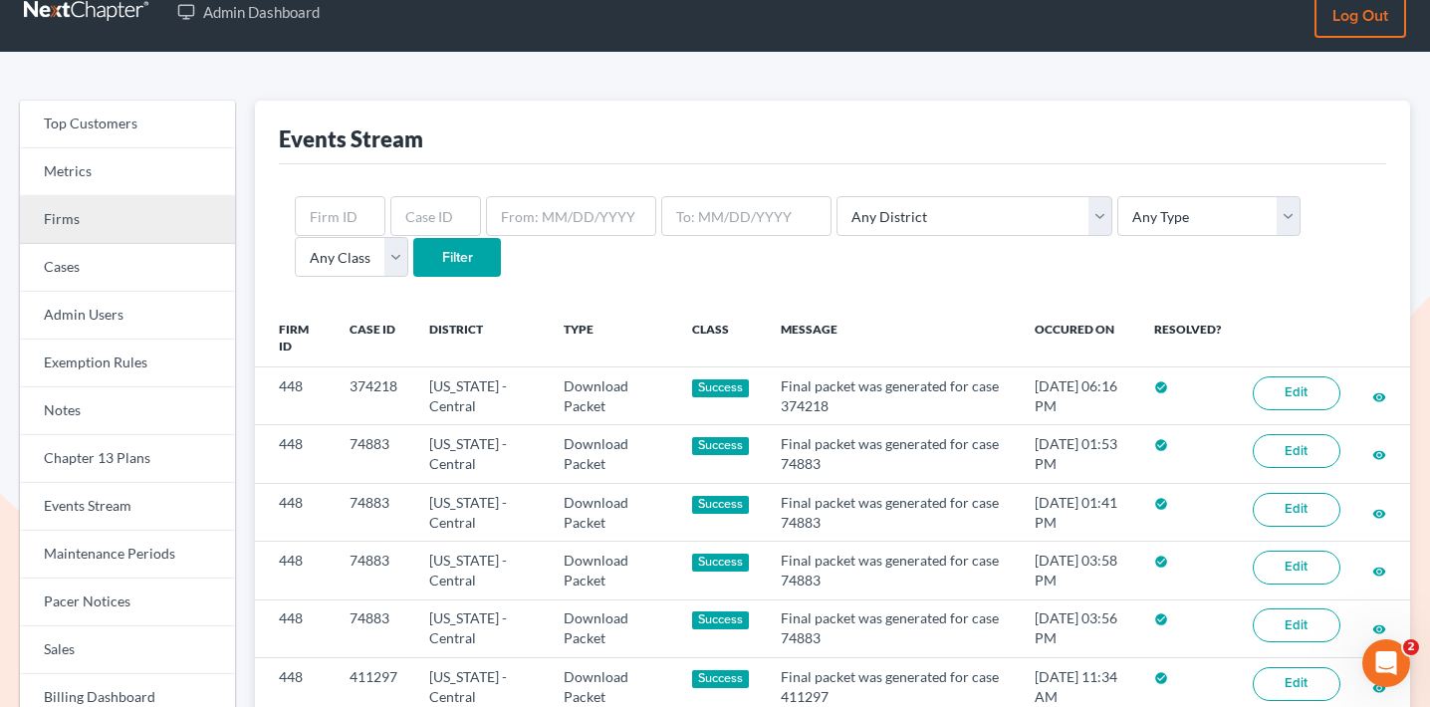
click at [142, 208] on link "Firms" at bounding box center [127, 220] width 215 height 48
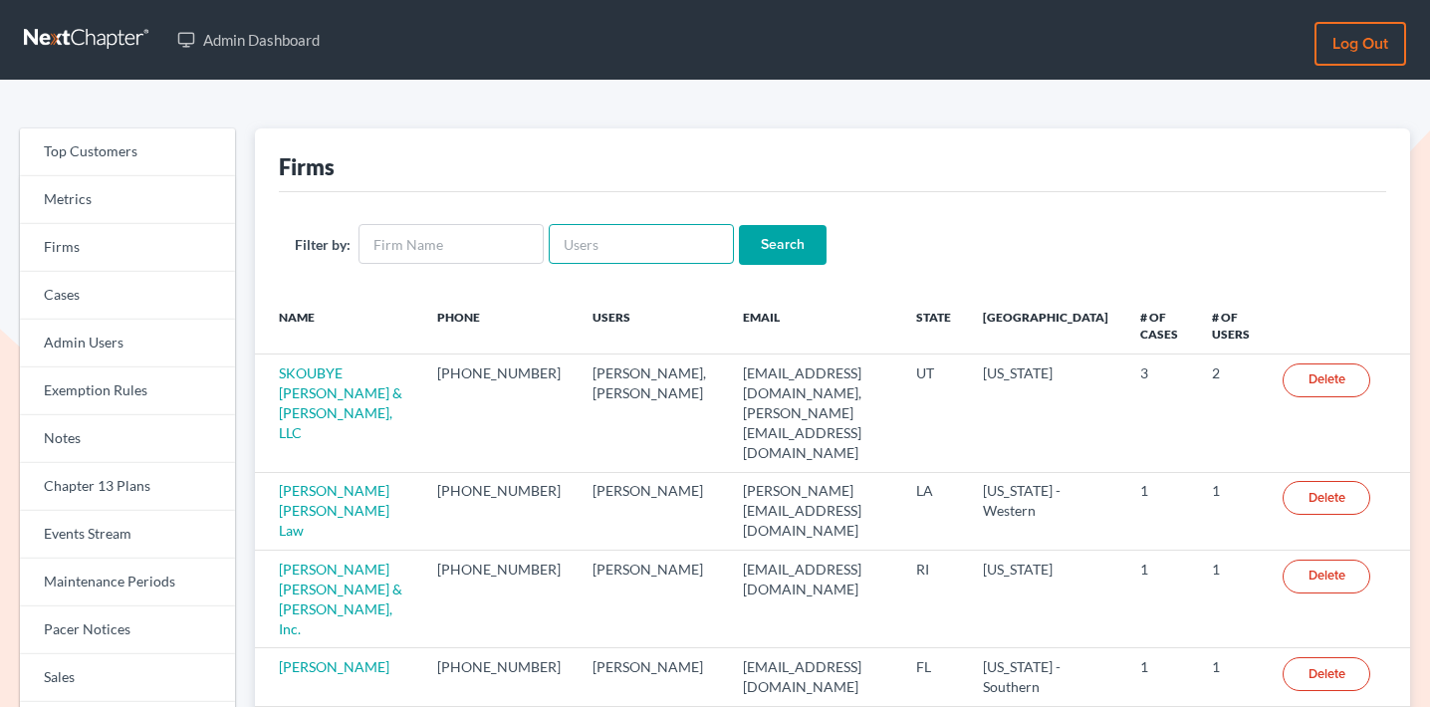
click at [558, 232] on input "text" at bounding box center [641, 244] width 185 height 40
paste input "[PERSON_NAME][EMAIL_ADDRESS][DOMAIN_NAME]"
type input "[PERSON_NAME][EMAIL_ADDRESS][DOMAIN_NAME]"
click at [784, 238] on input "Search" at bounding box center [783, 245] width 88 height 40
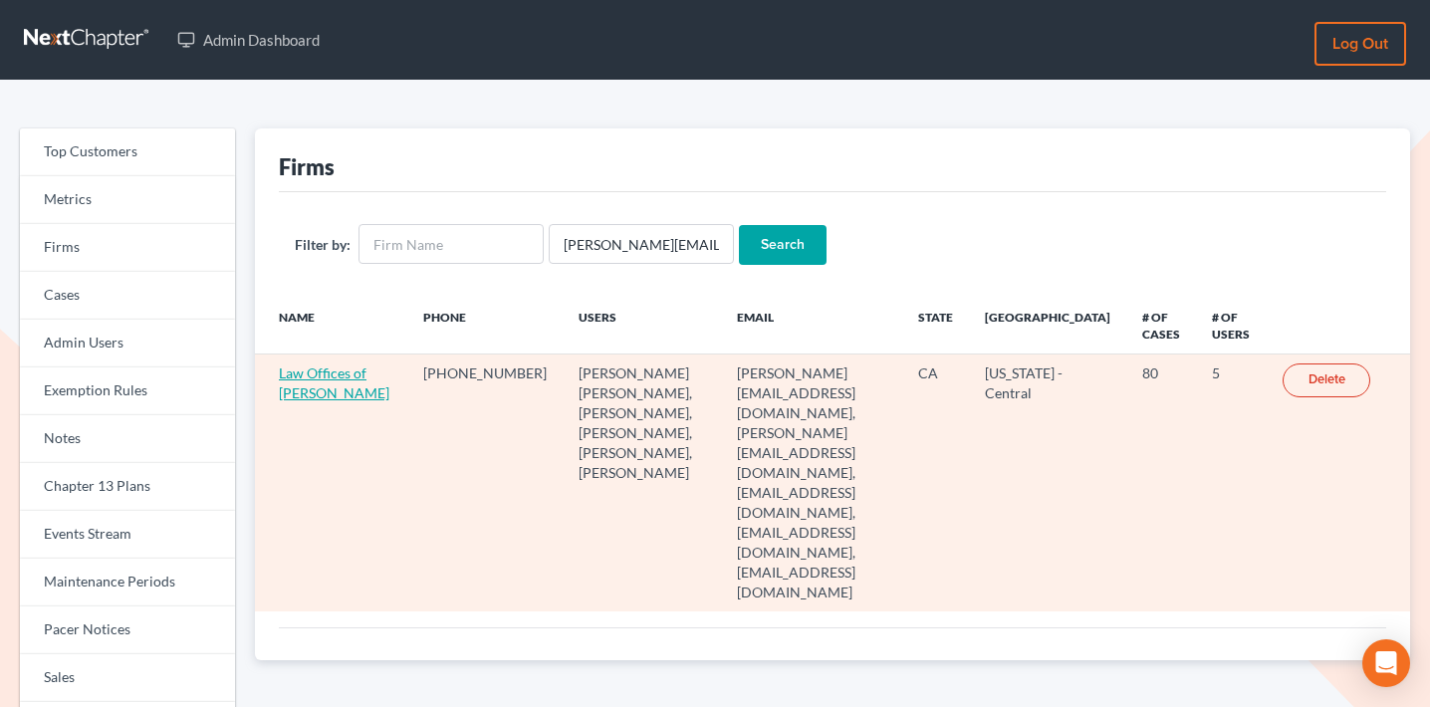
click at [326, 374] on link "Law Offices of [PERSON_NAME]" at bounding box center [334, 382] width 110 height 37
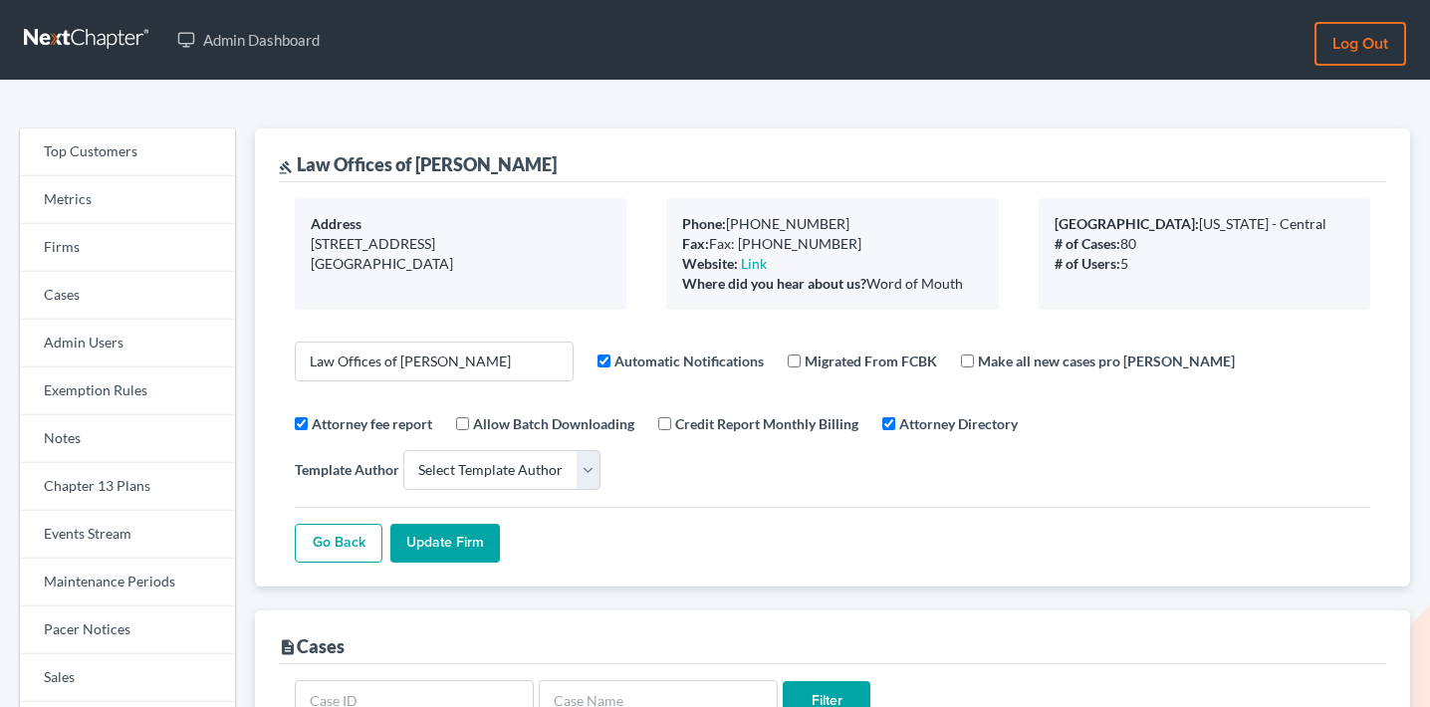
select select
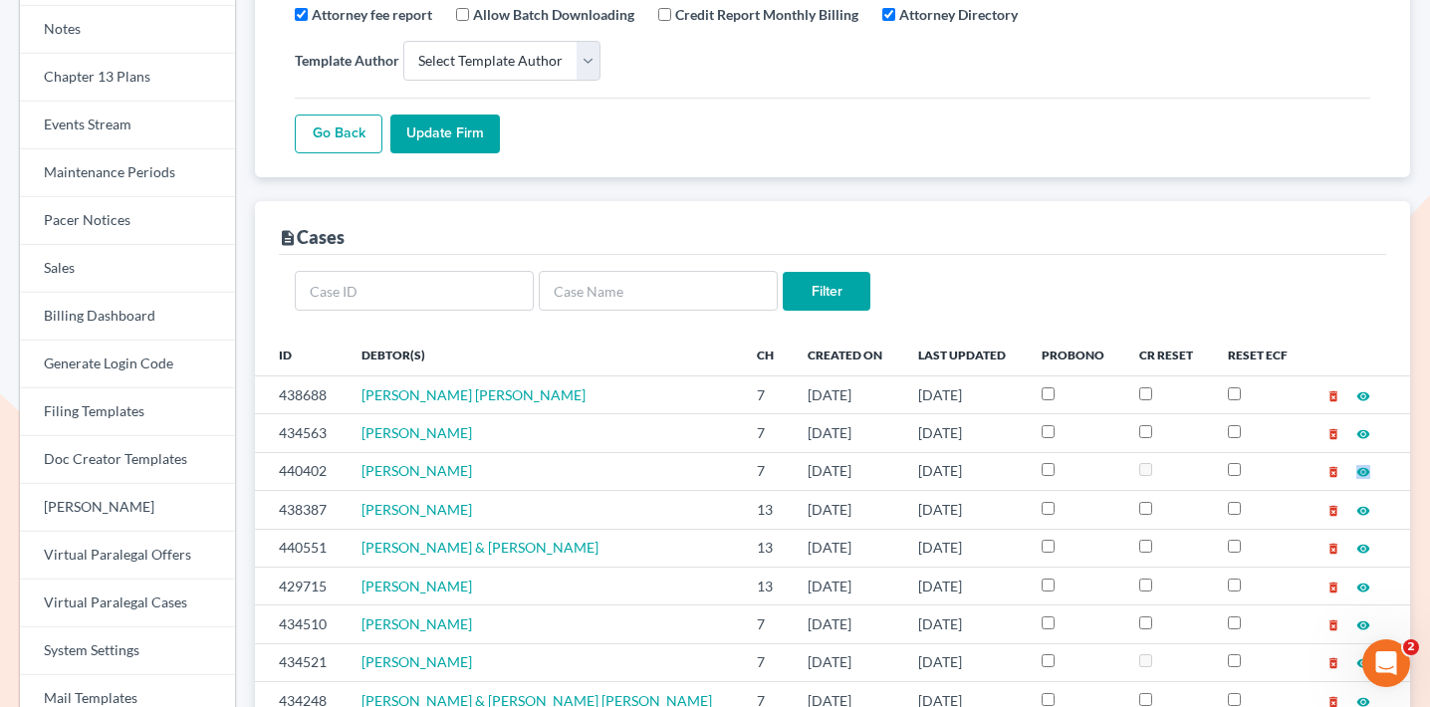
scroll to position [432, 0]
